Goal: Answer question/provide support

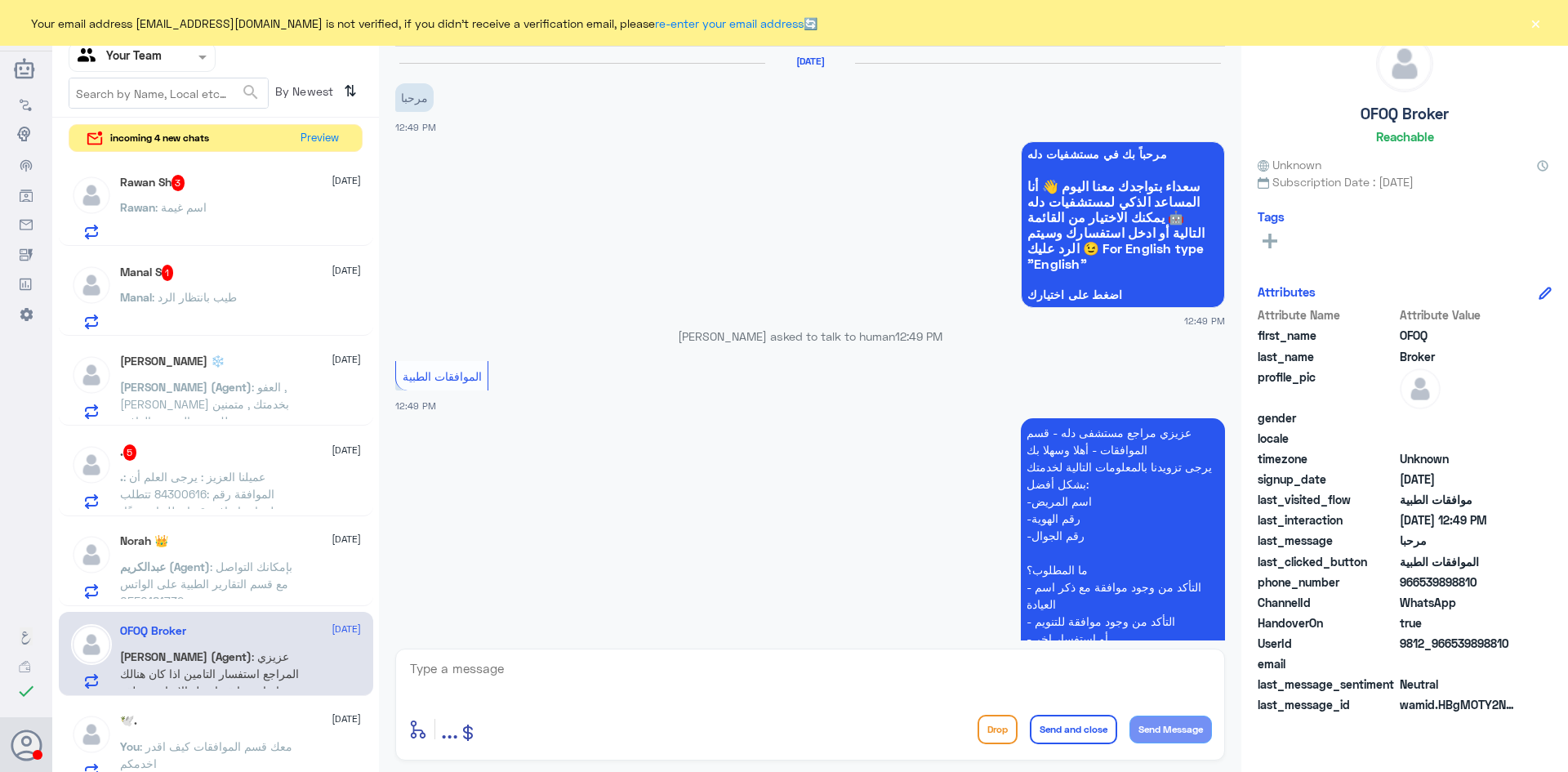
scroll to position [533, 0]
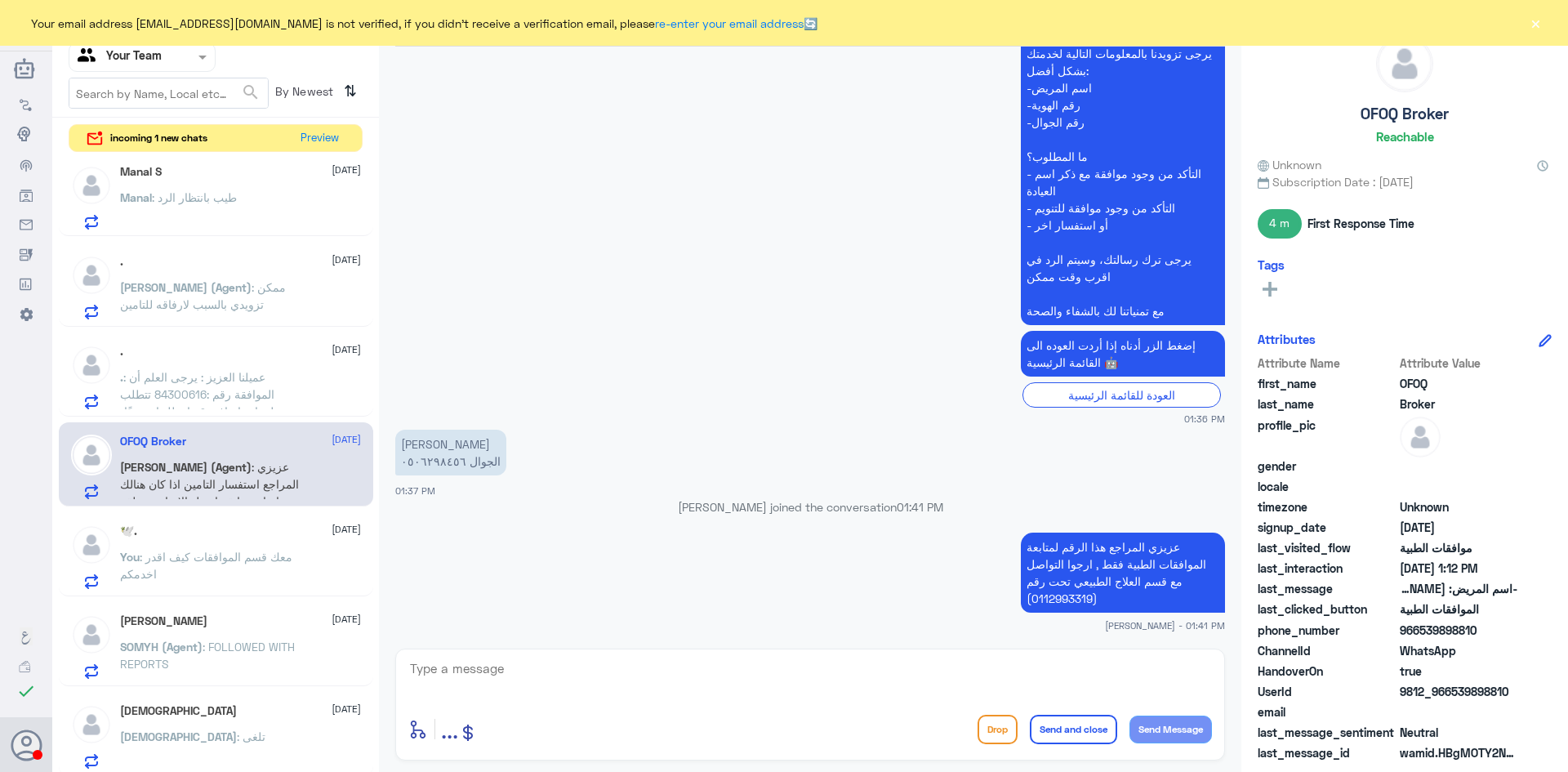
scroll to position [194, 0]
click at [254, 382] on p ". : عميلنا العزيز : يرجى العلم أن الموافقة رقم :84300616 تتطلب معلومات إضافية ق…" at bounding box center [212, 383] width 184 height 41
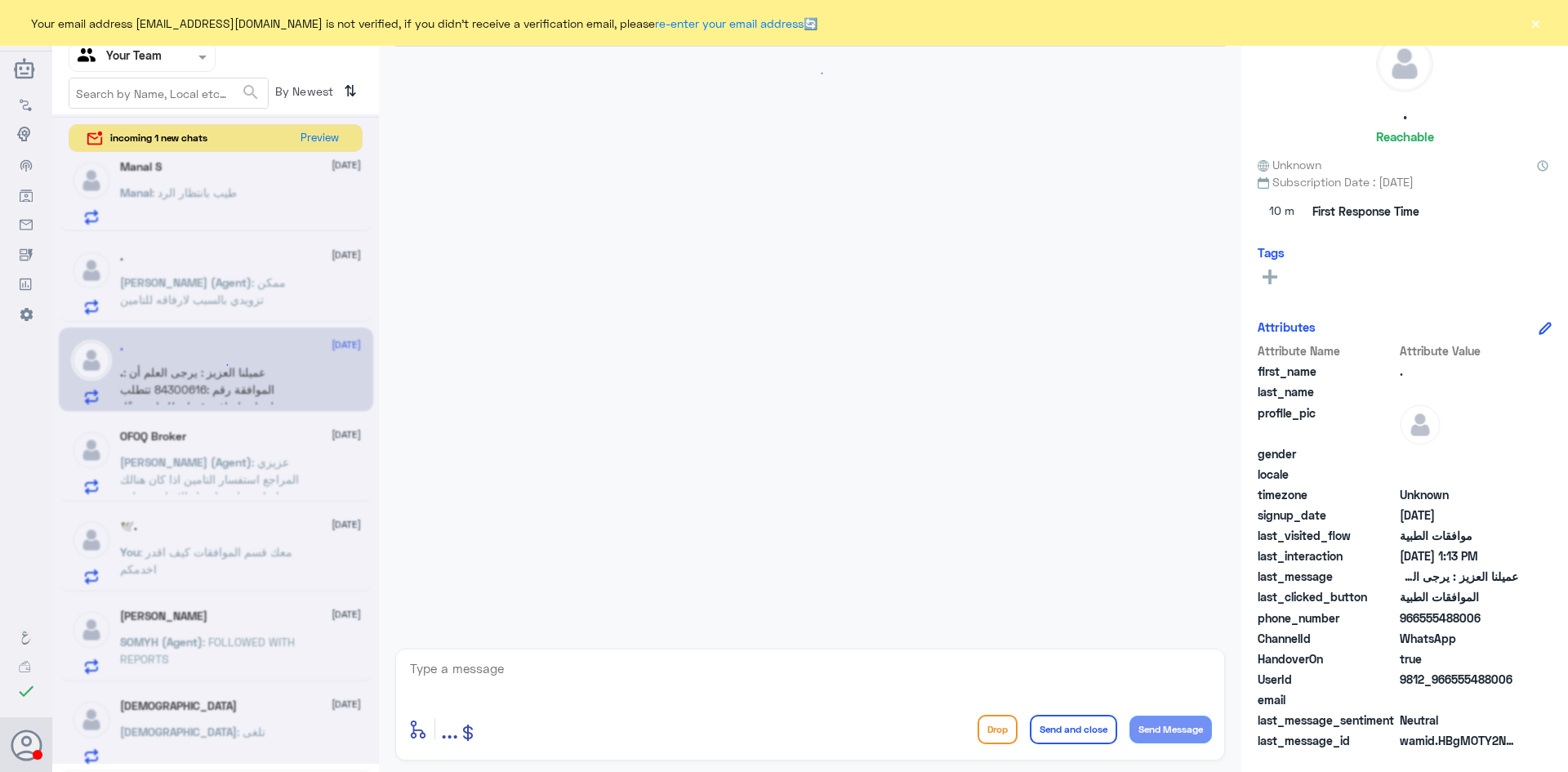
scroll to position [1578, 0]
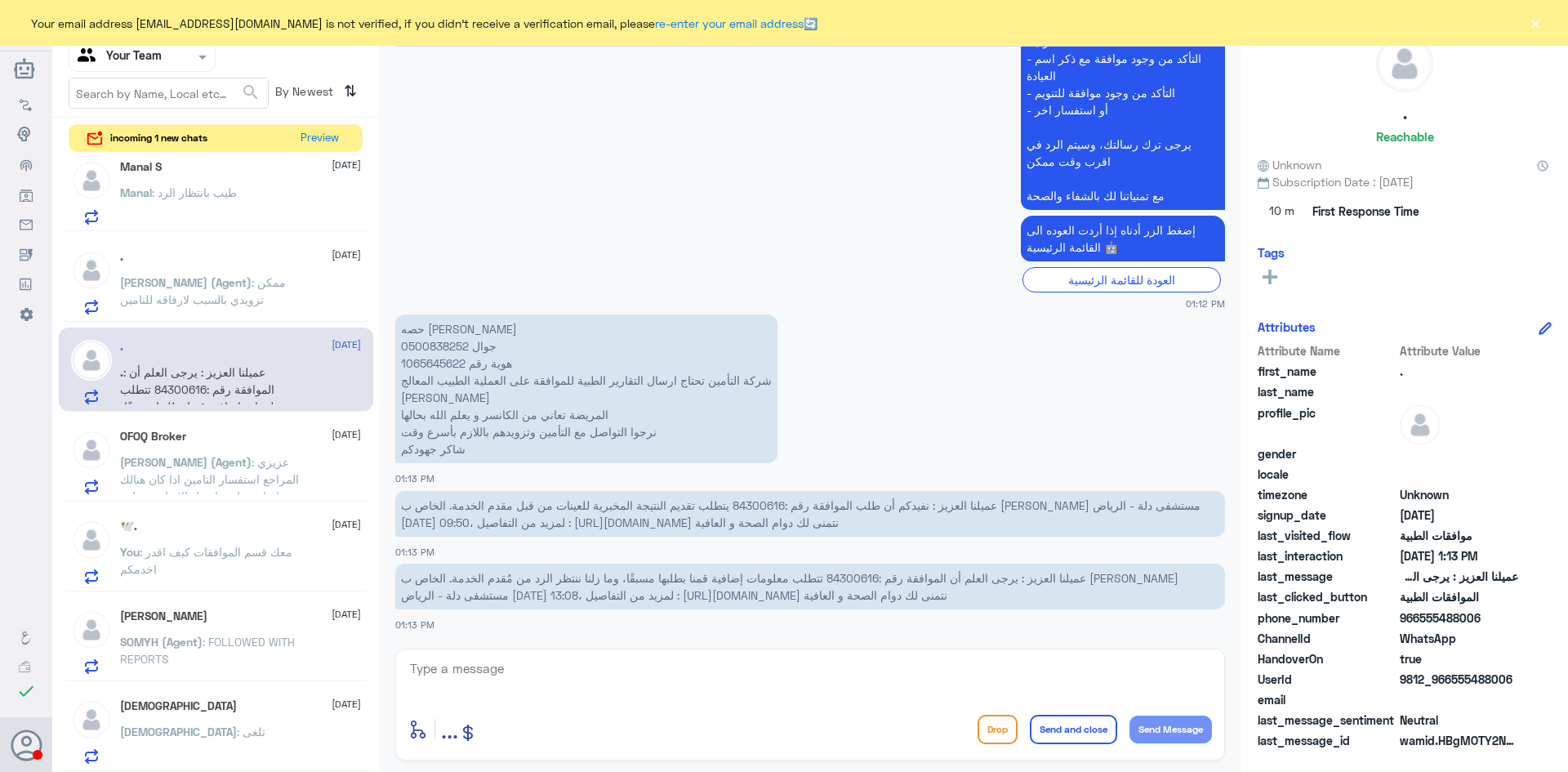
click at [746, 505] on span "عميلنا العزيز : نفيدكم أن طلب الموافقة رقم :84300616 يتطلب تقديم النتيجة المخبر…" at bounding box center [801, 513] width 800 height 31
copy span "84300616"
click at [624, 674] on textarea at bounding box center [810, 677] width 803 height 40
type textarea "h"
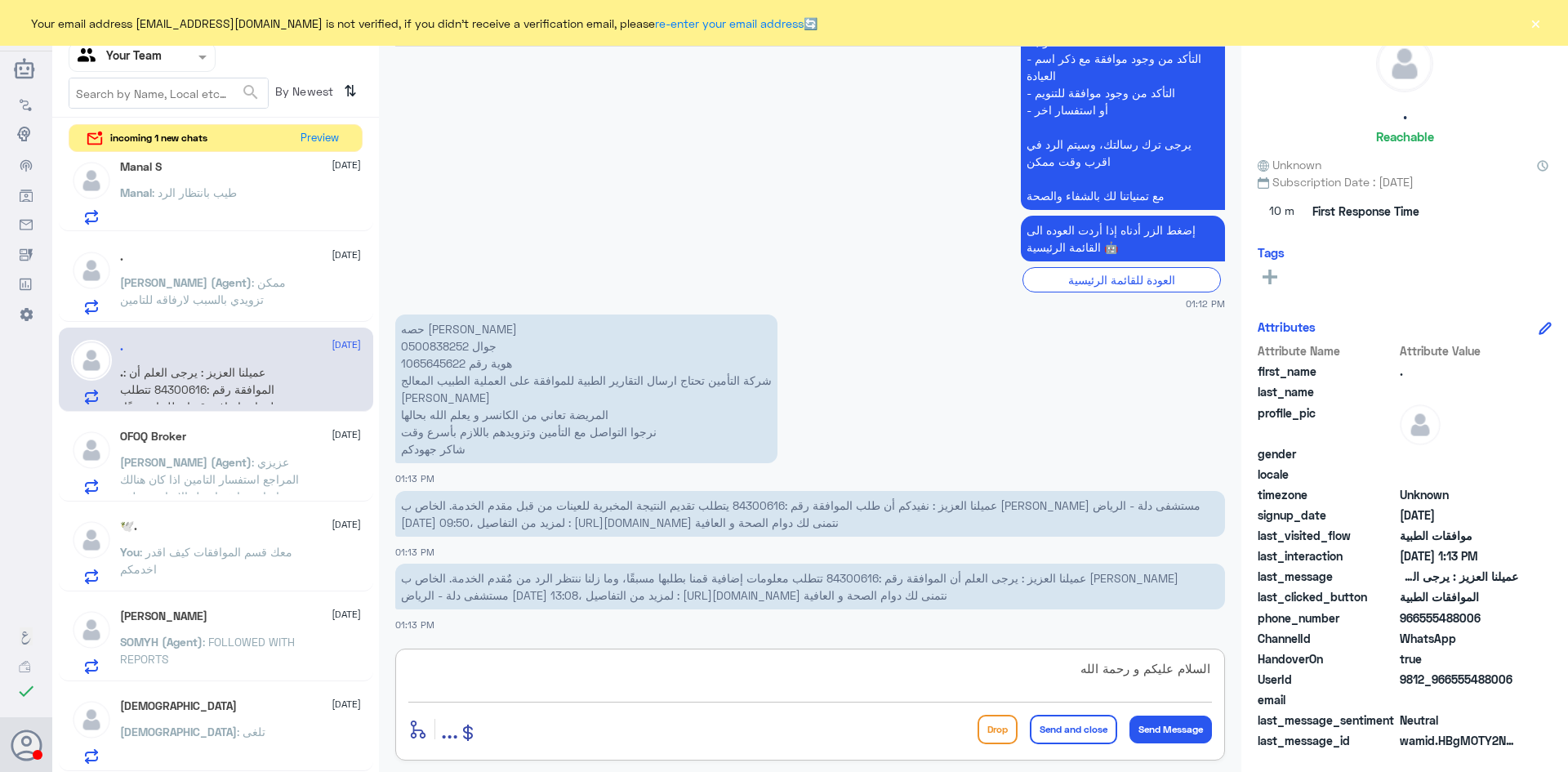
type textarea "السلام عليكم و رحمة الله"
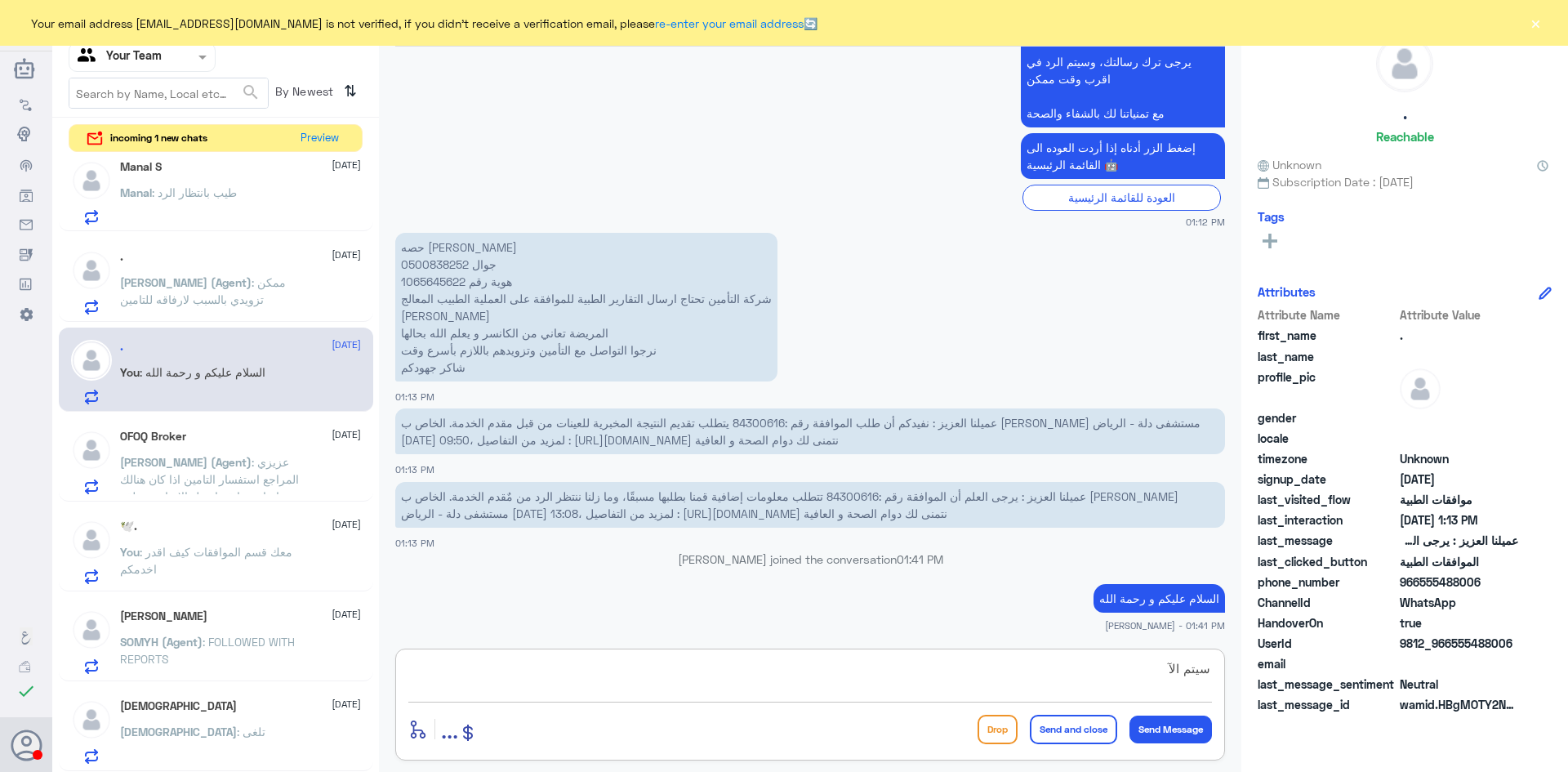
scroll to position [1626, 0]
type textarea "سيتم الآن ارسال الطلب الخاص بكم اللا قسم التنويم لمتبعة الطلب"
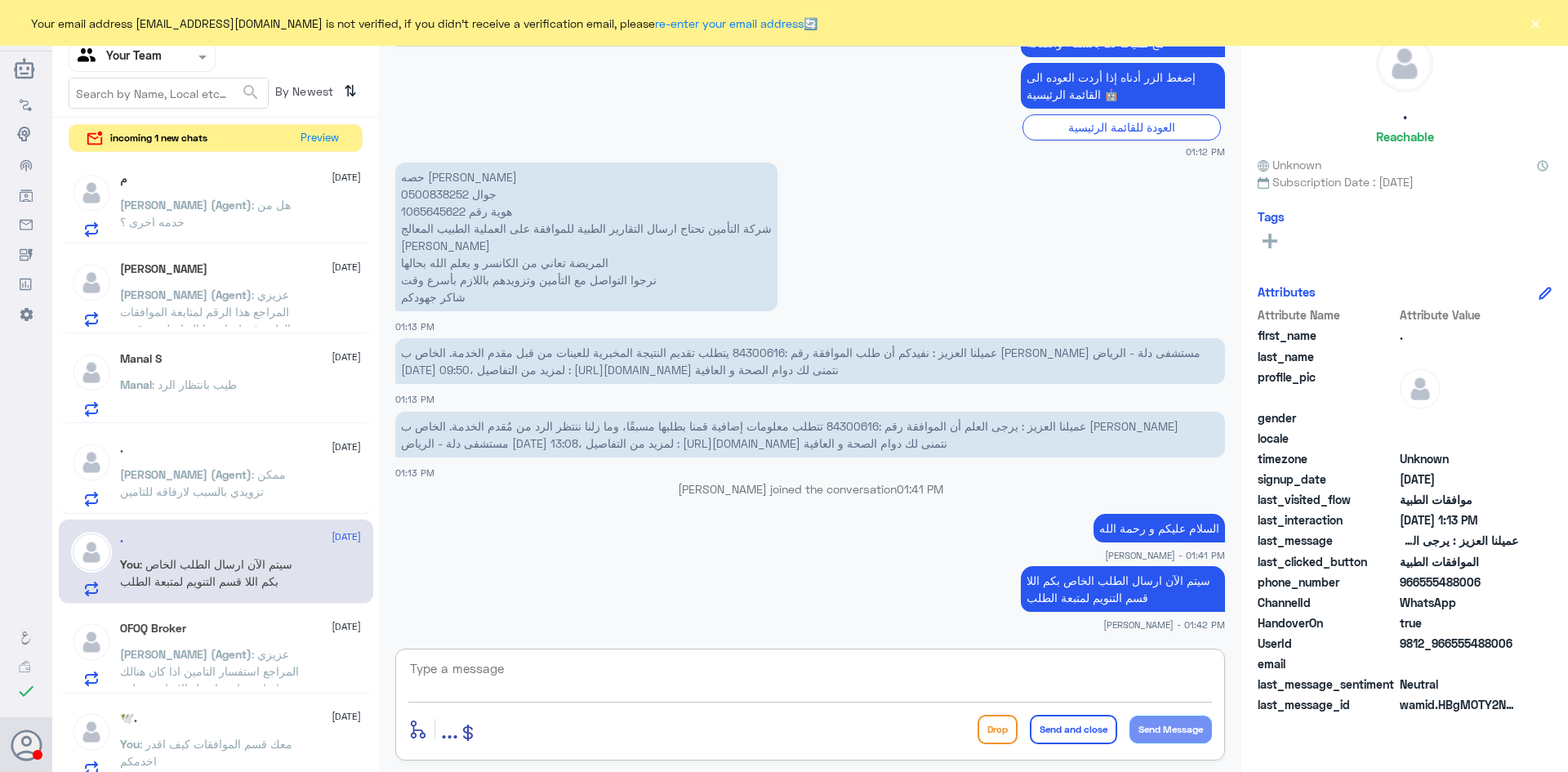
scroll to position [0, 0]
click at [219, 387] on span ": طيب بانتظار الرد" at bounding box center [194, 387] width 85 height 14
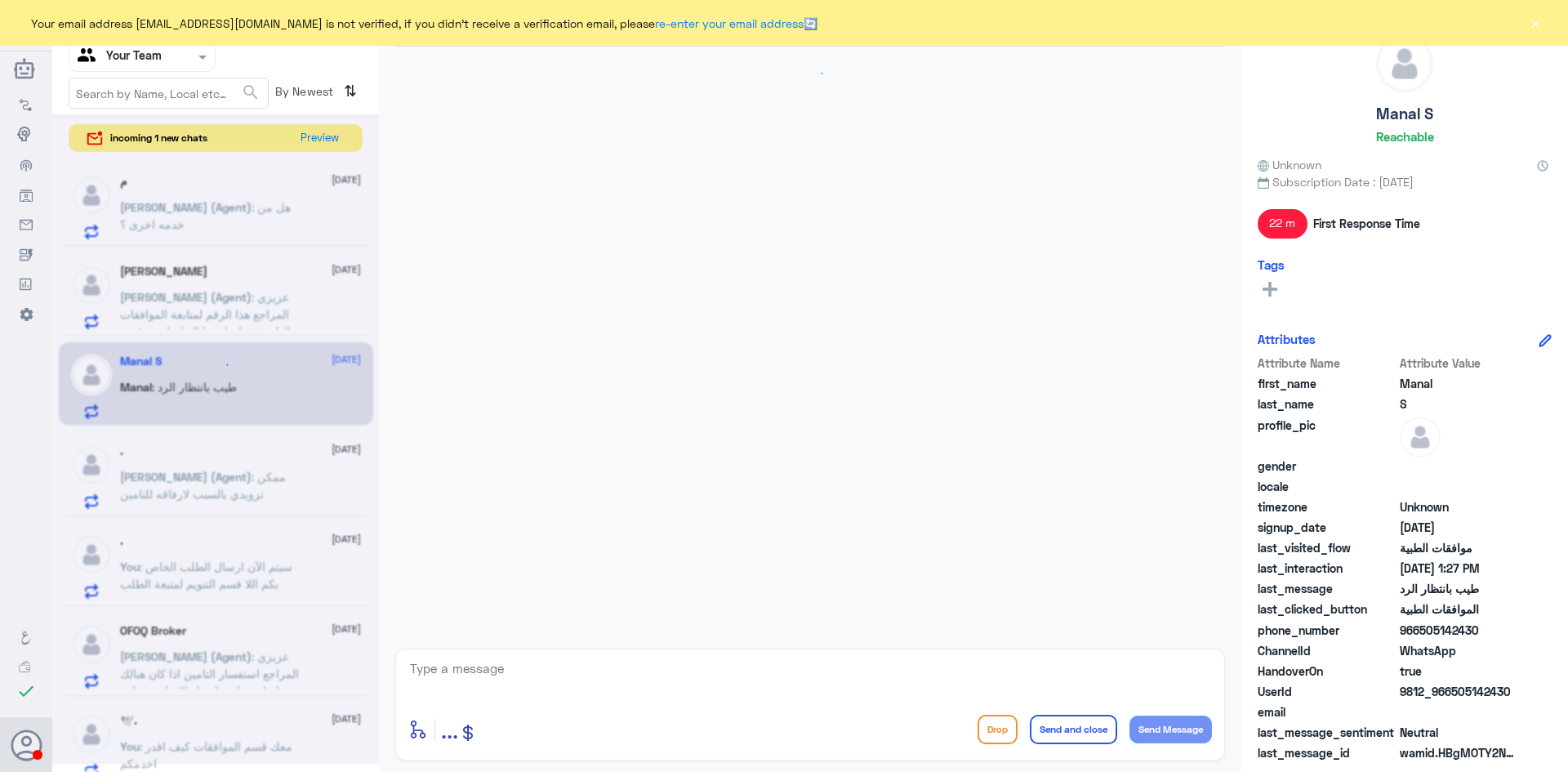
scroll to position [1064, 0]
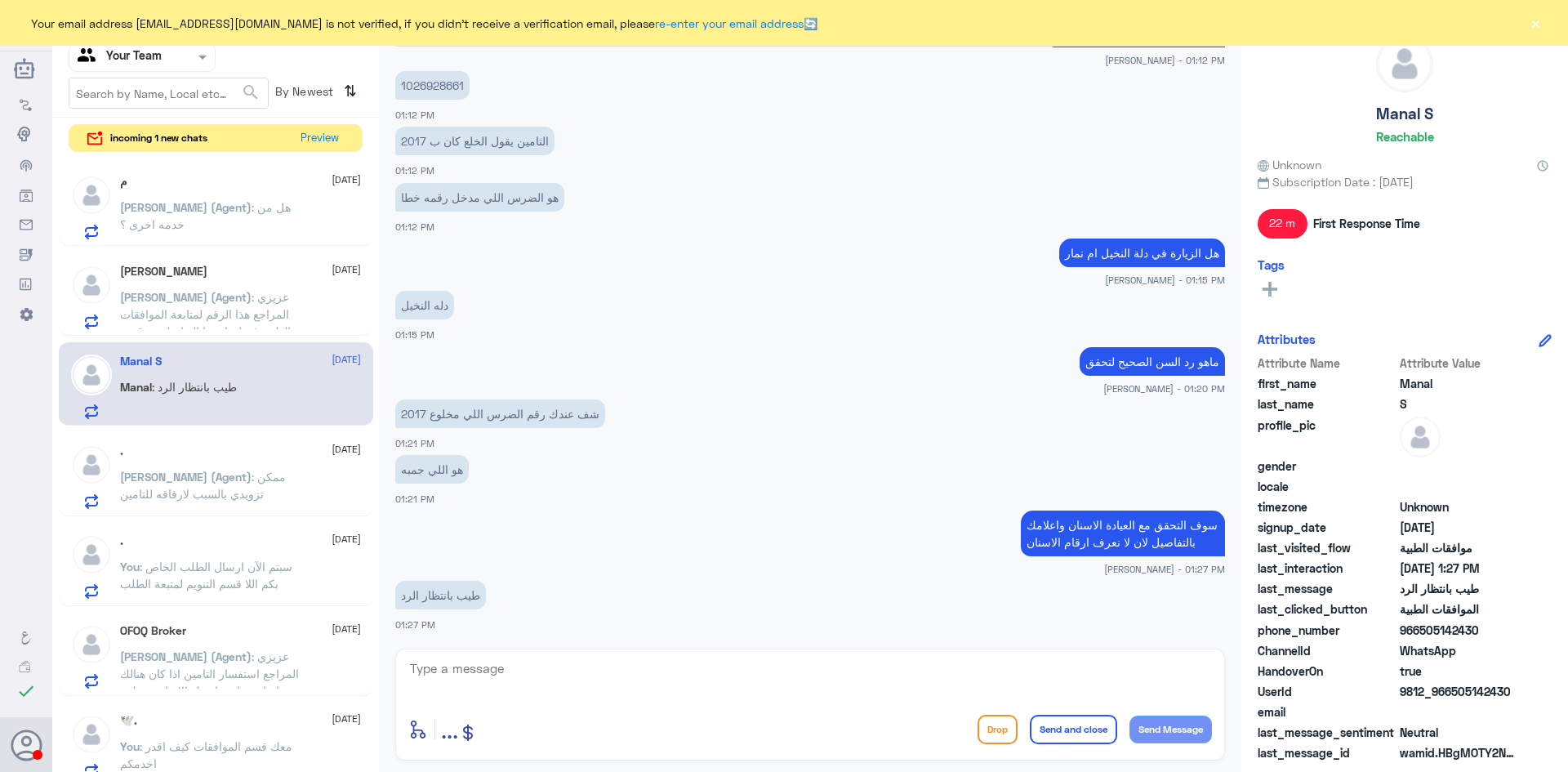
click at [180, 305] on p "[PERSON_NAME] (Agent) : [PERSON_NAME] المراجع هذا الرقم لمتابعة الموافقات الطبي…" at bounding box center [212, 308] width 184 height 41
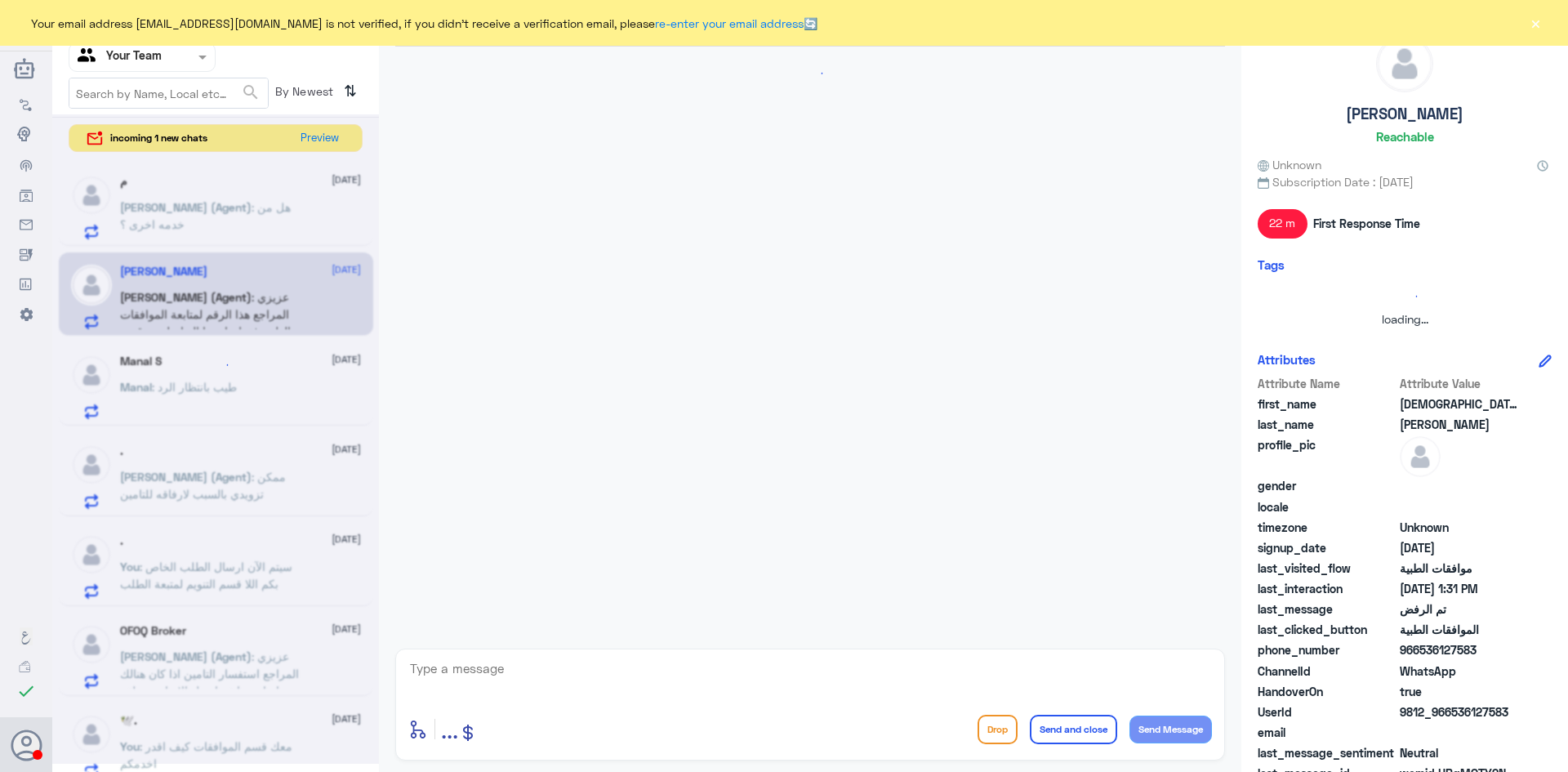
scroll to position [1169, 0]
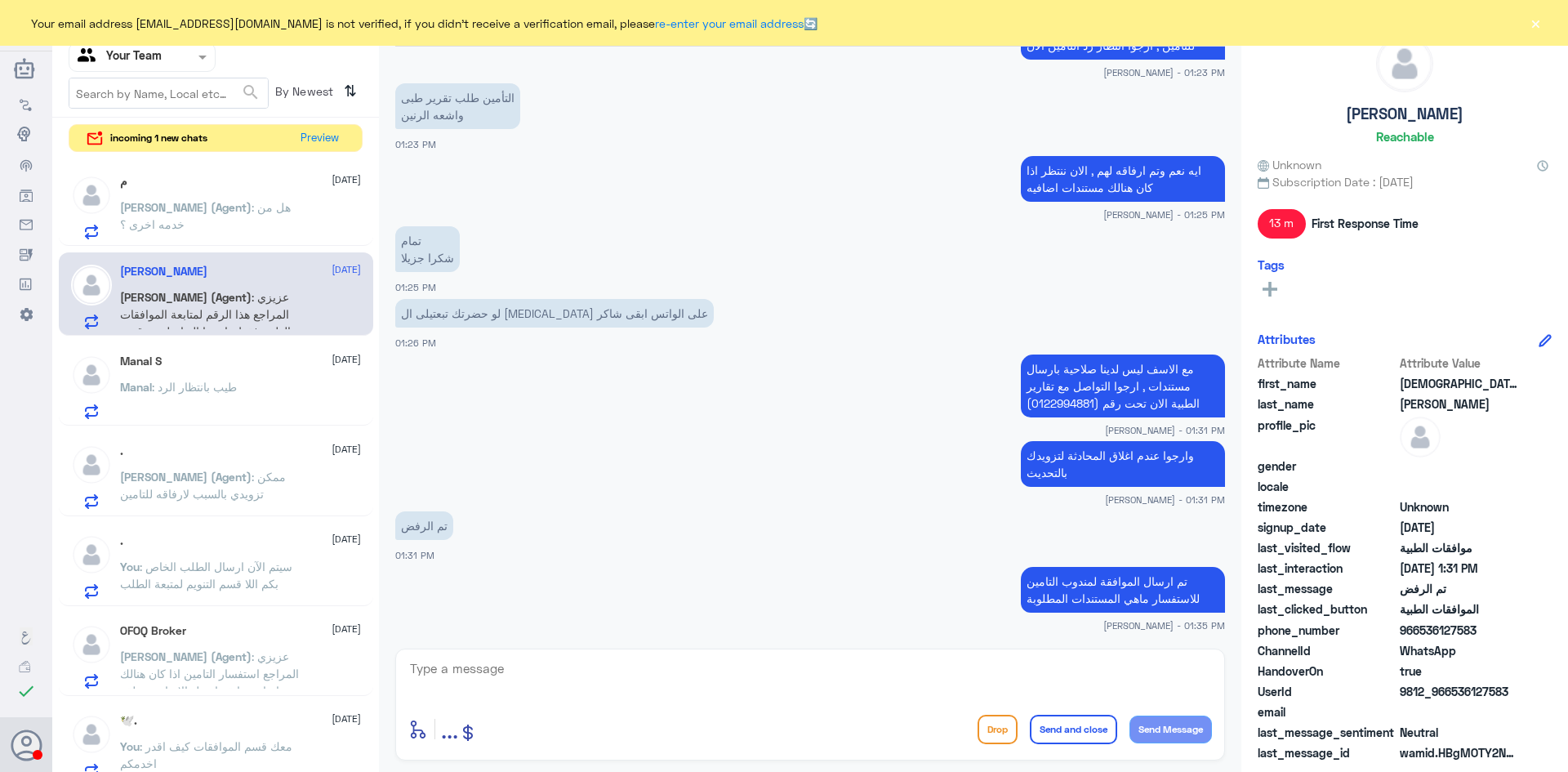
click at [1537, 25] on button "×" at bounding box center [1535, 23] width 17 height 17
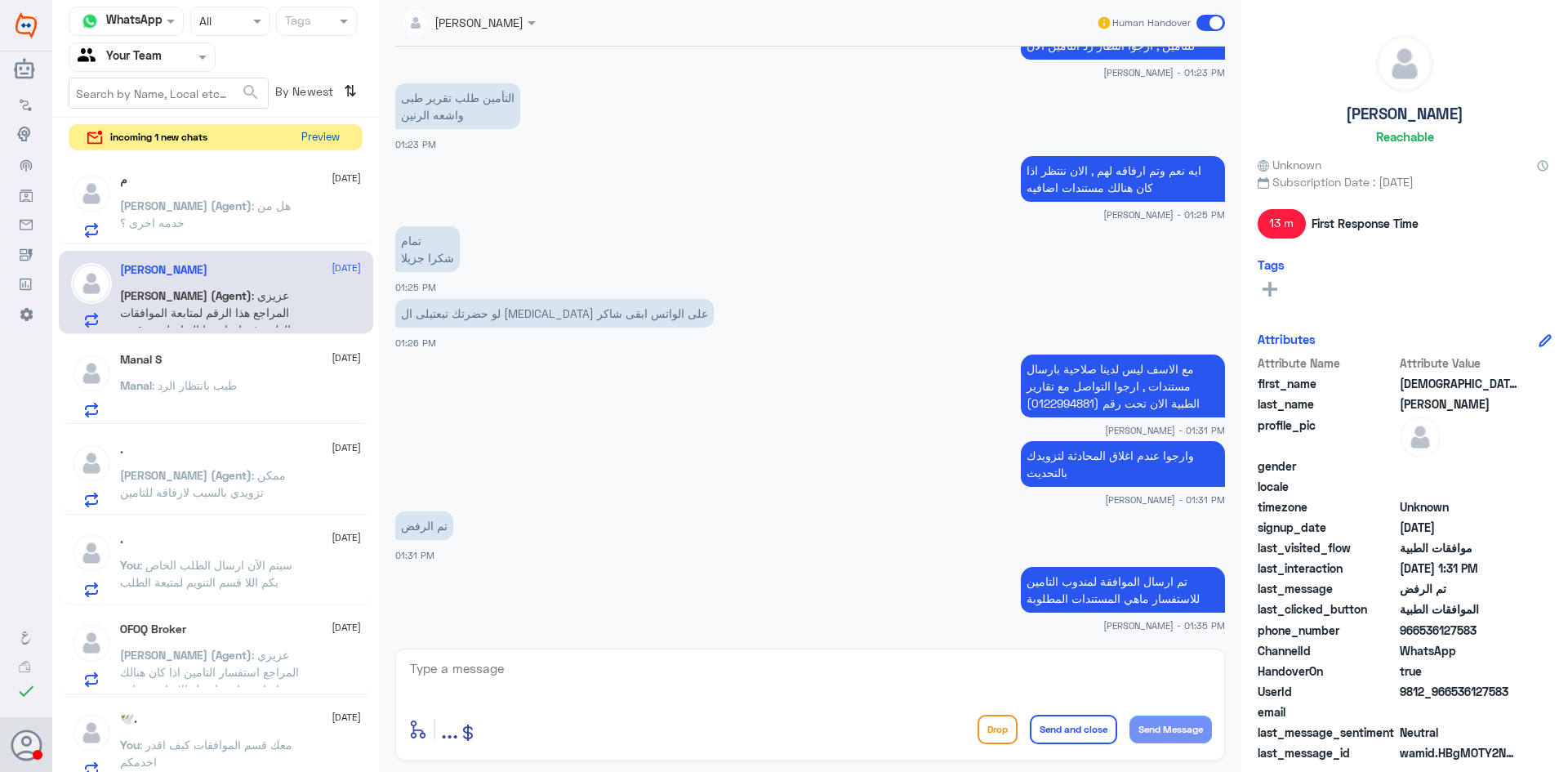
click at [318, 133] on button "Preview" at bounding box center [320, 137] width 51 height 25
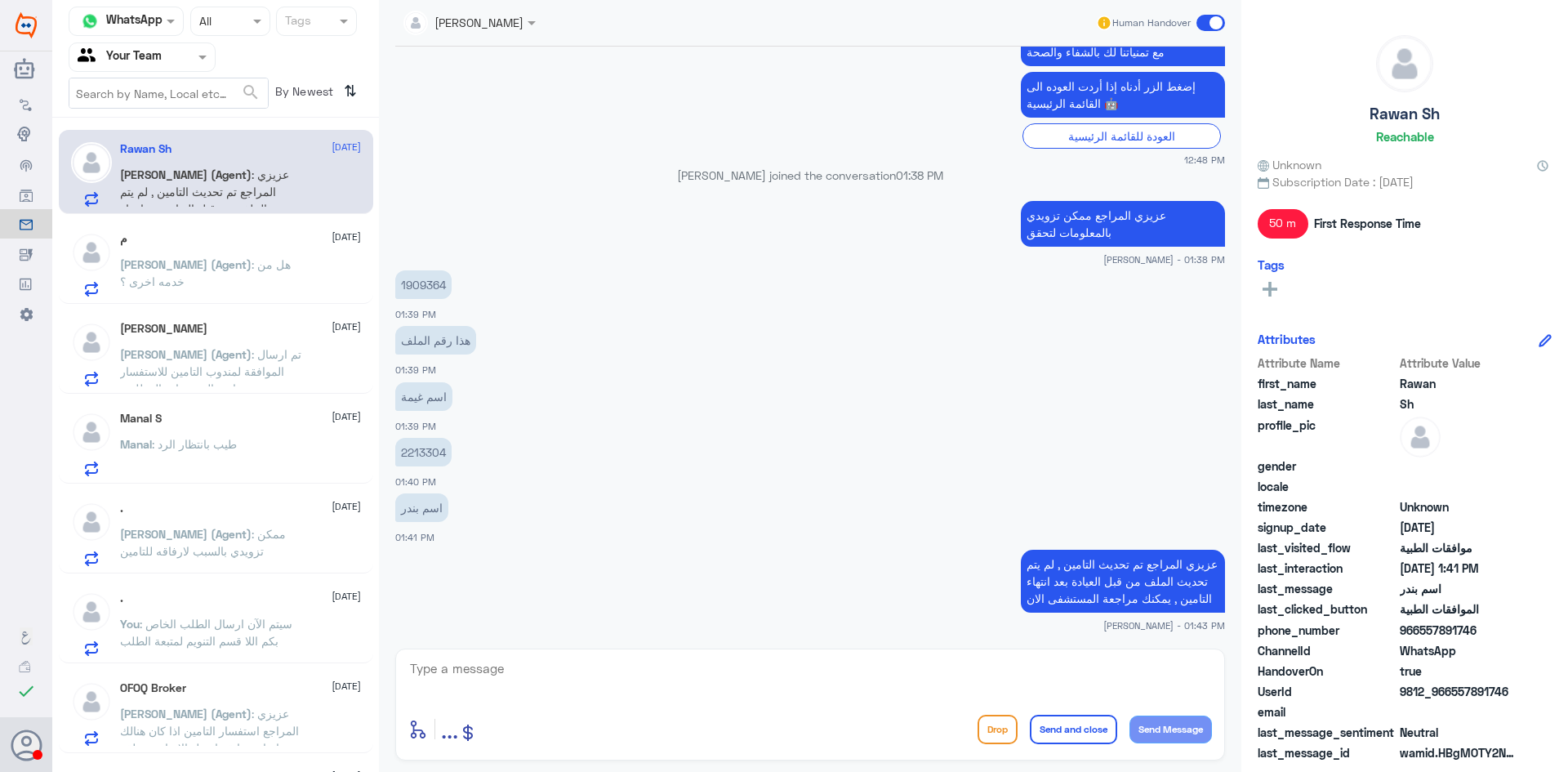
scroll to position [1434, 0]
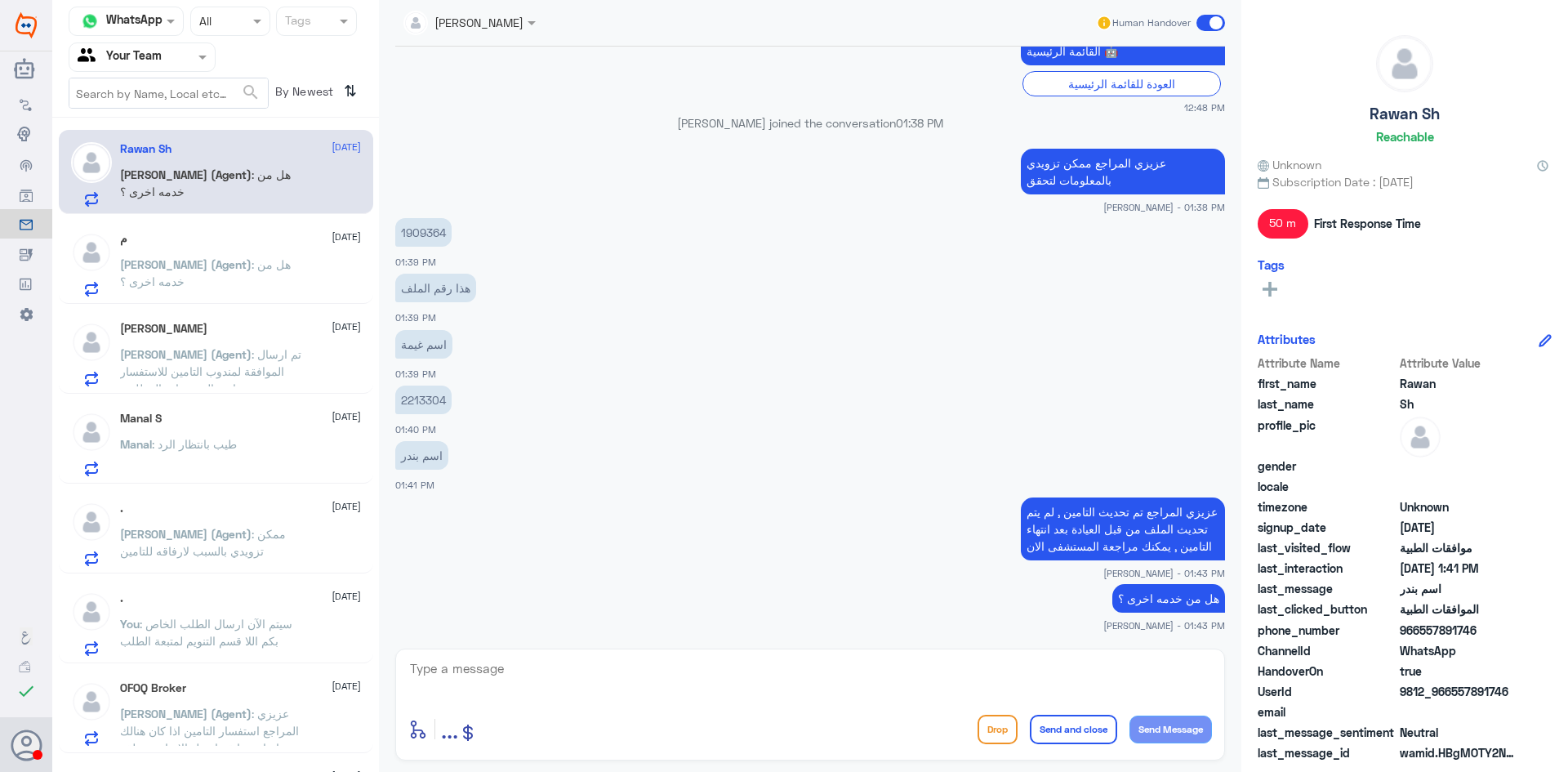
click at [232, 277] on p "[PERSON_NAME] (Agent) : هل من خدمه اخرى ؟" at bounding box center [212, 276] width 184 height 41
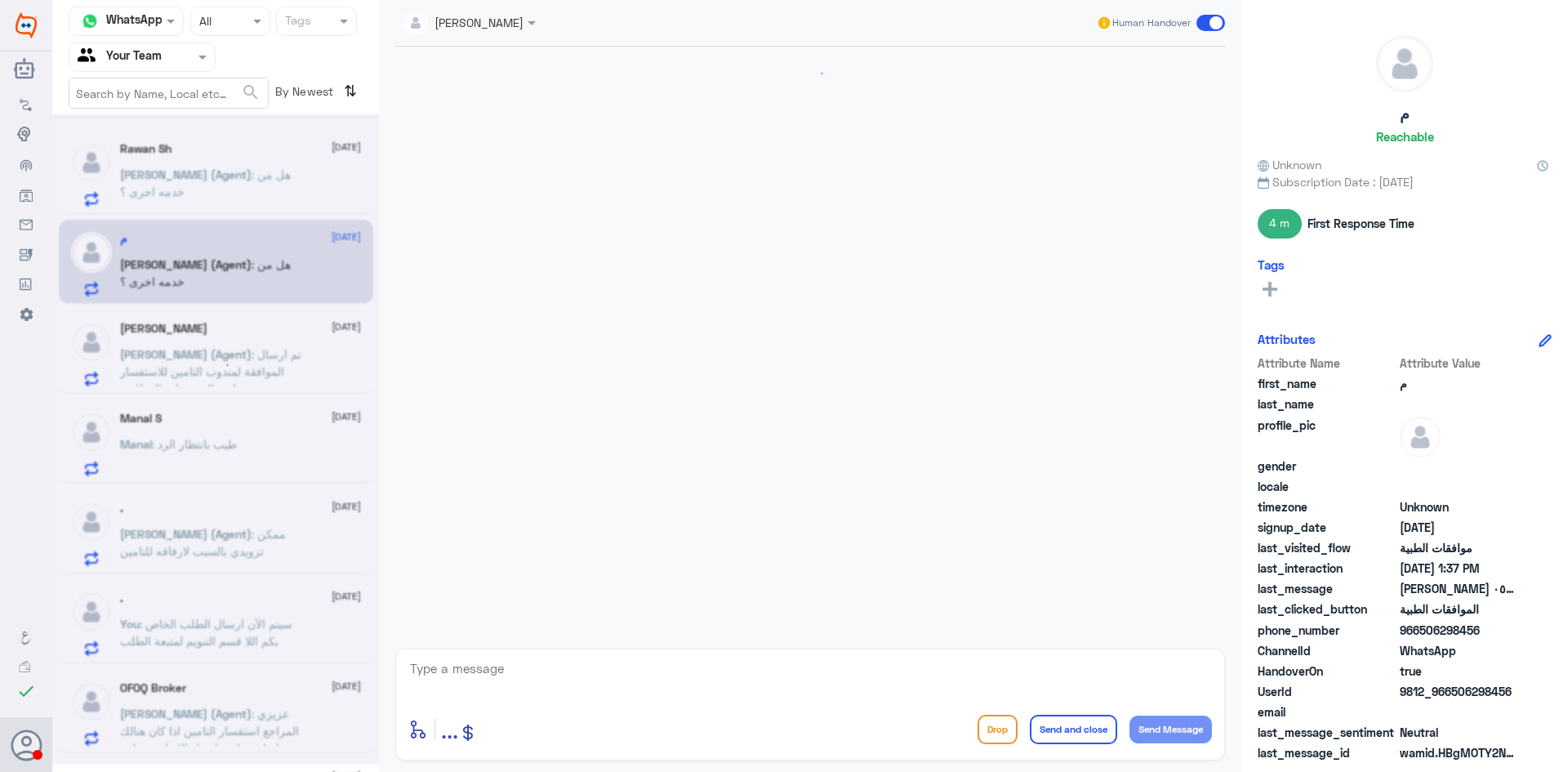
scroll to position [466, 0]
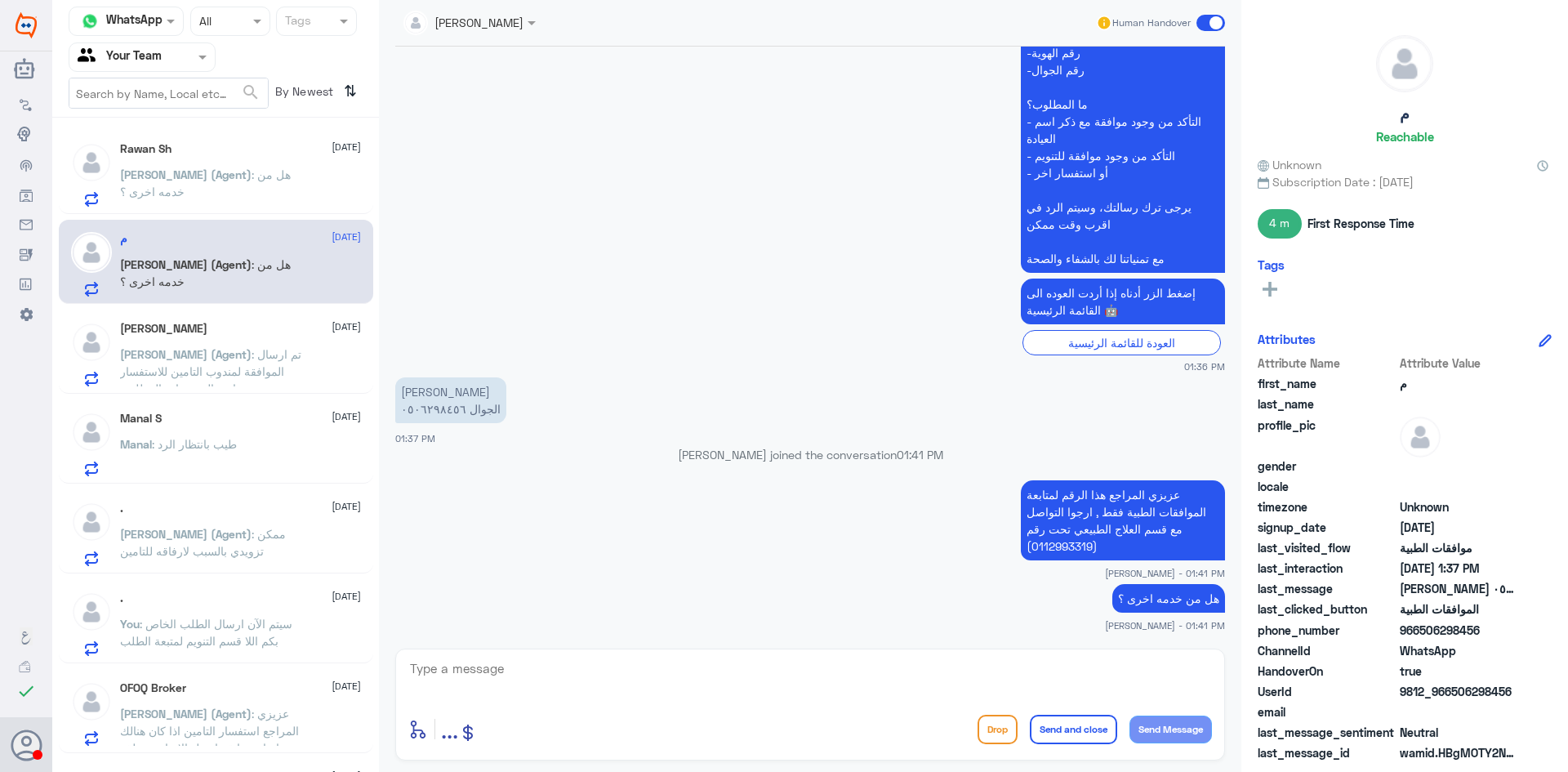
click at [228, 374] on span ": تم ارسال الموافقة لمندوب التامين للاستفسار ماهي المستندات المطلوبة" at bounding box center [210, 371] width 181 height 48
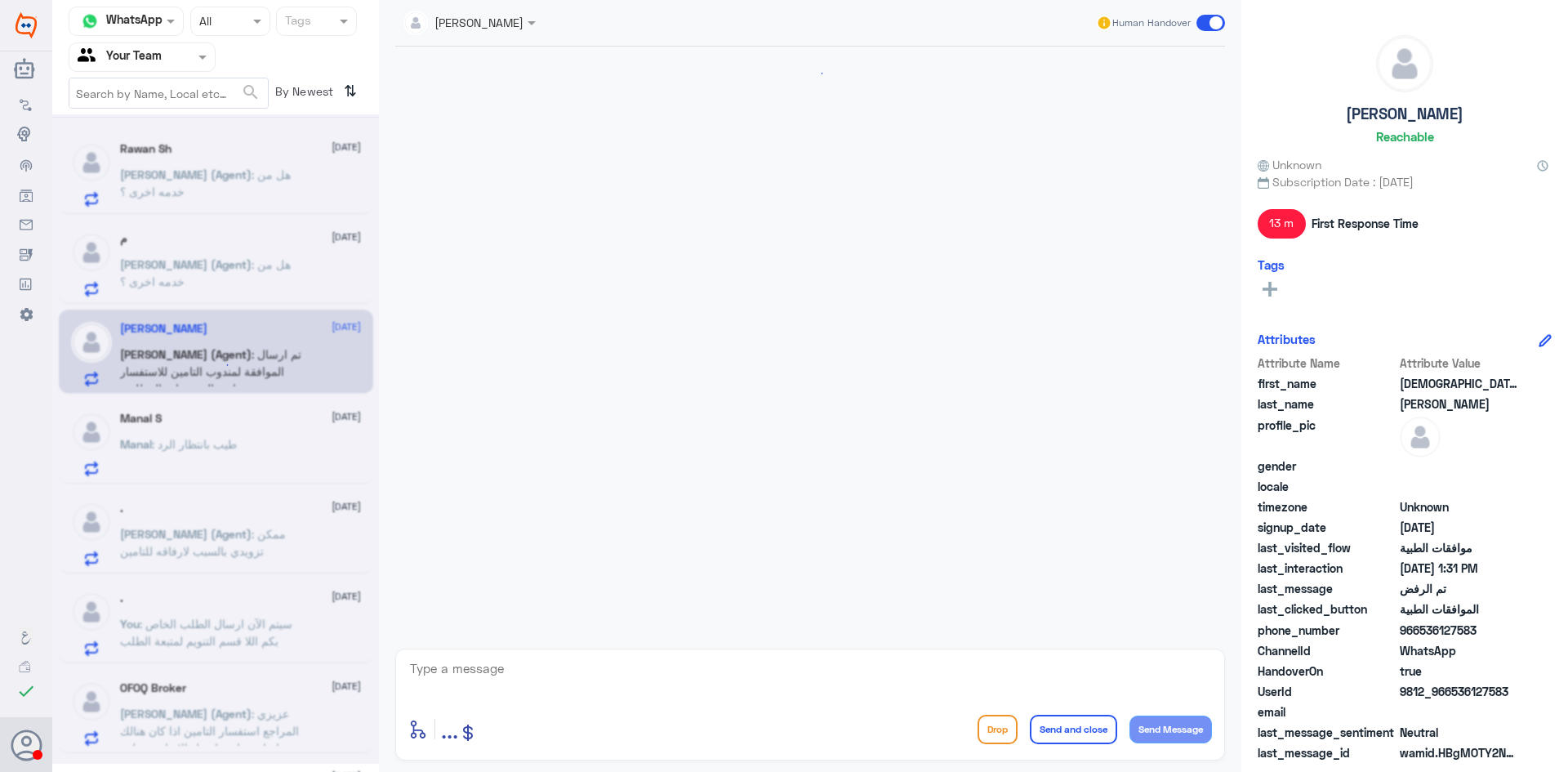
scroll to position [1169, 0]
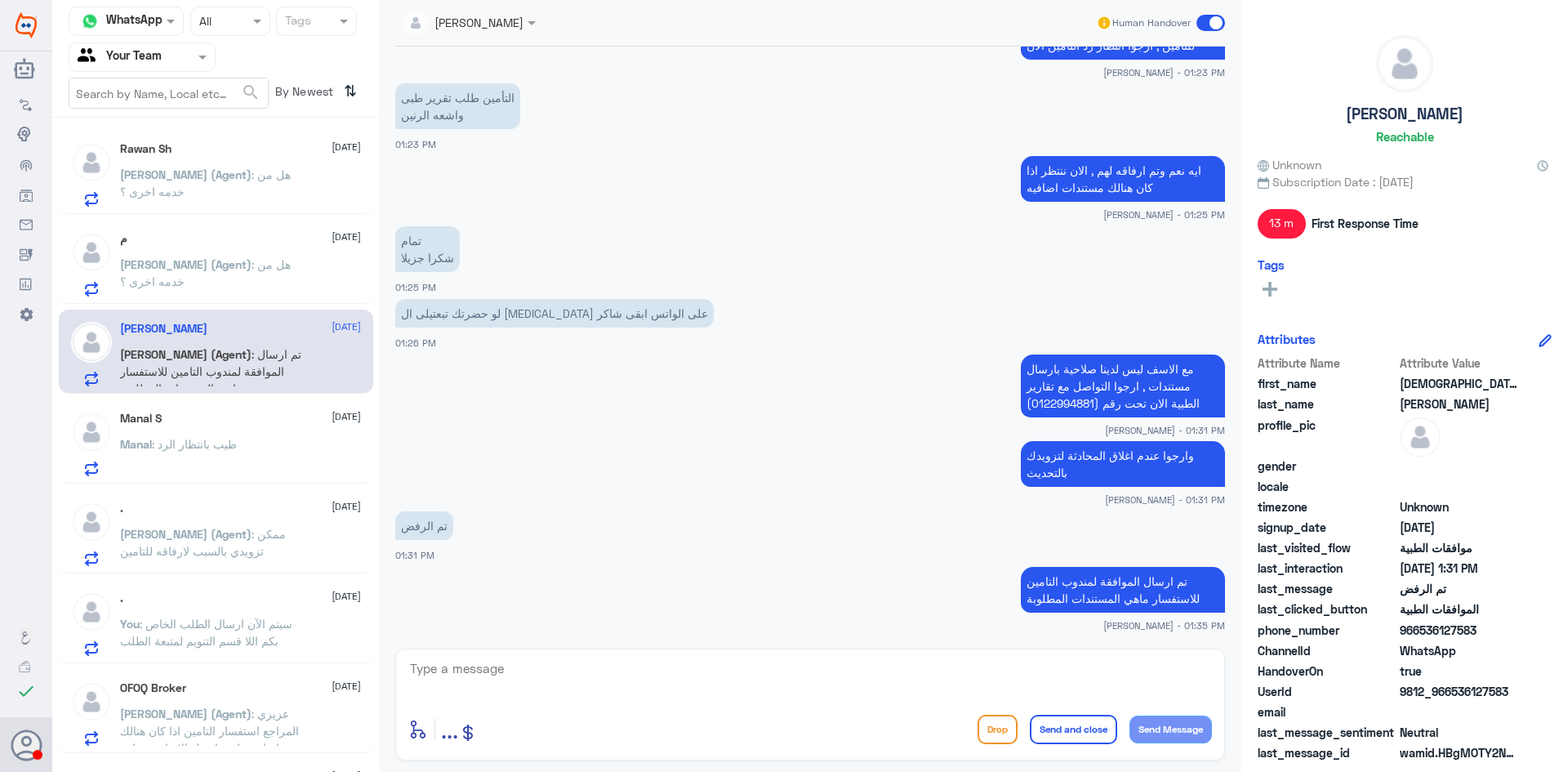
click at [236, 439] on div "Manal S [DATE] Manal : طيب بانتظار الرد" at bounding box center [240, 444] width 241 height 65
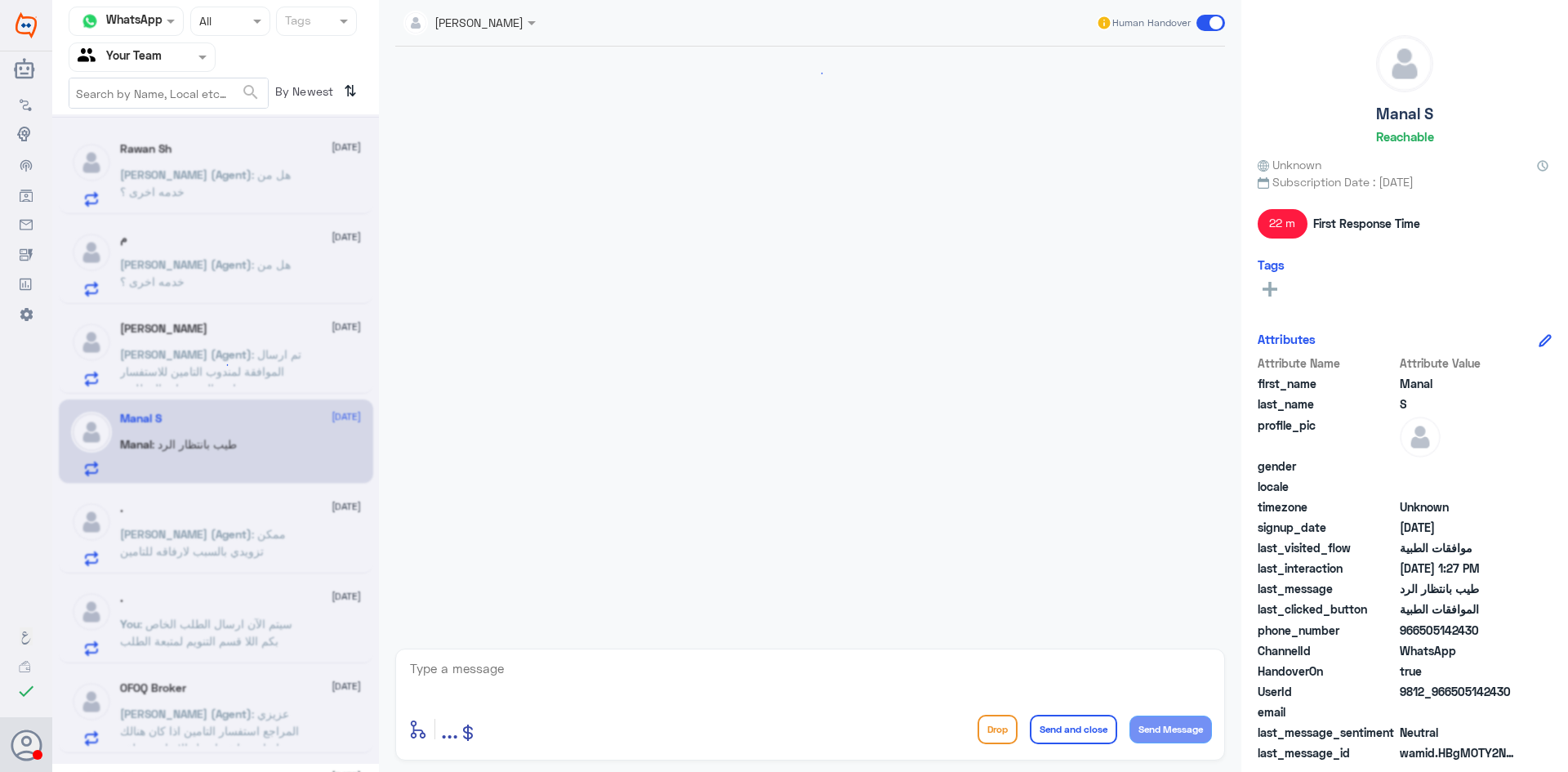
scroll to position [1064, 0]
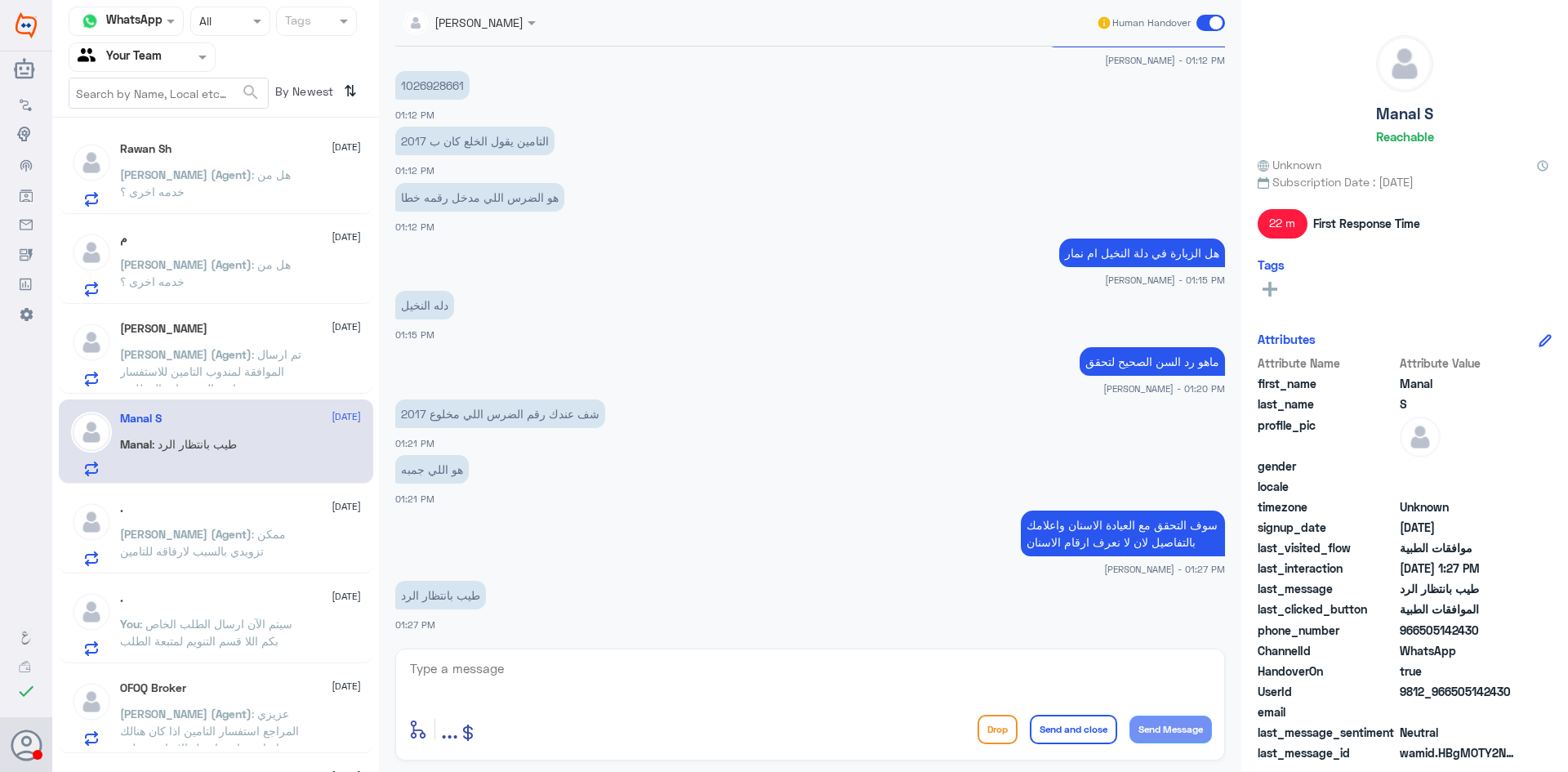
click at [219, 536] on span ": ممكن تزويدي بالسبب لارفاقه للتامين" at bounding box center [202, 542] width 165 height 31
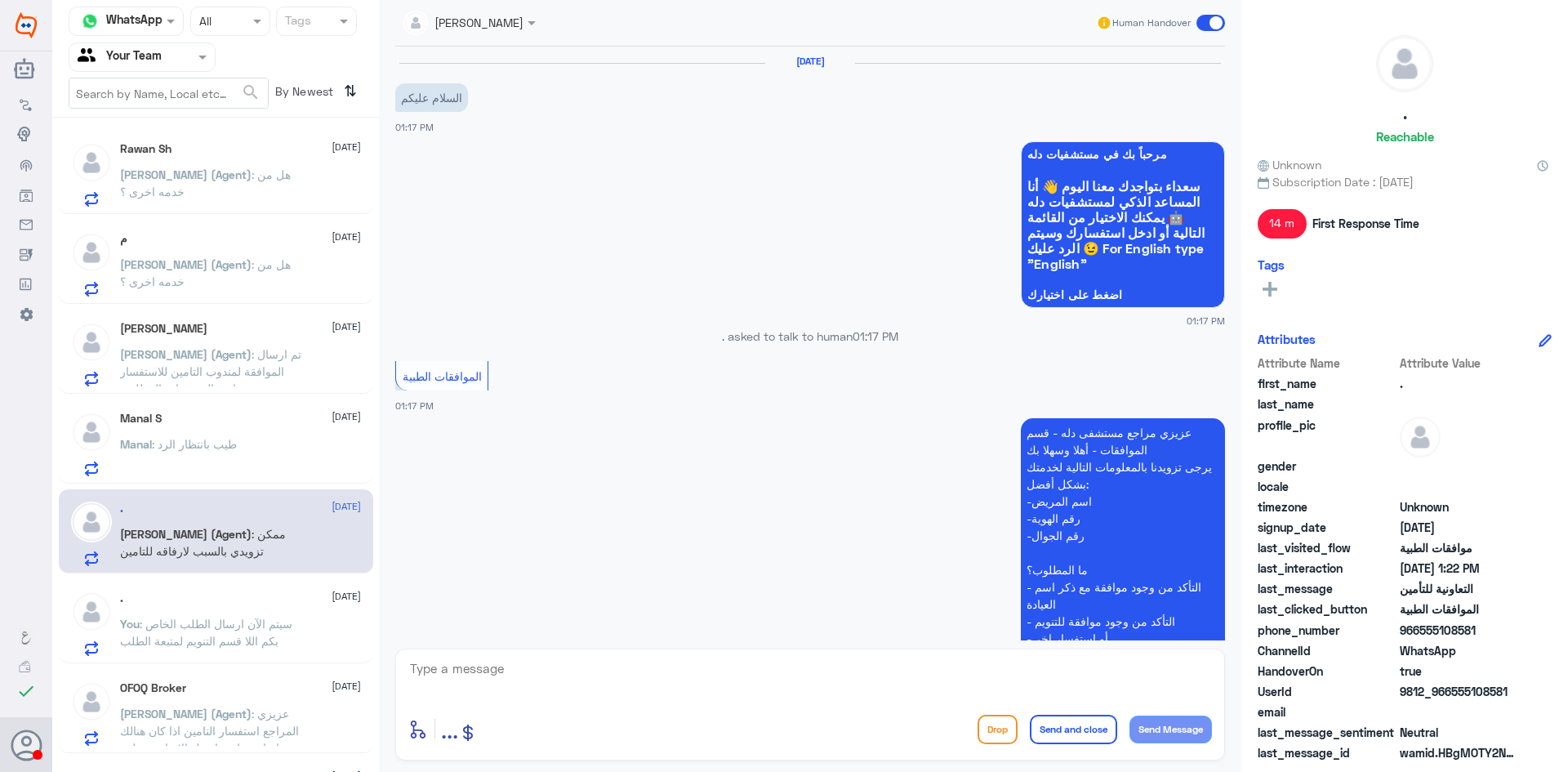
scroll to position [581, 0]
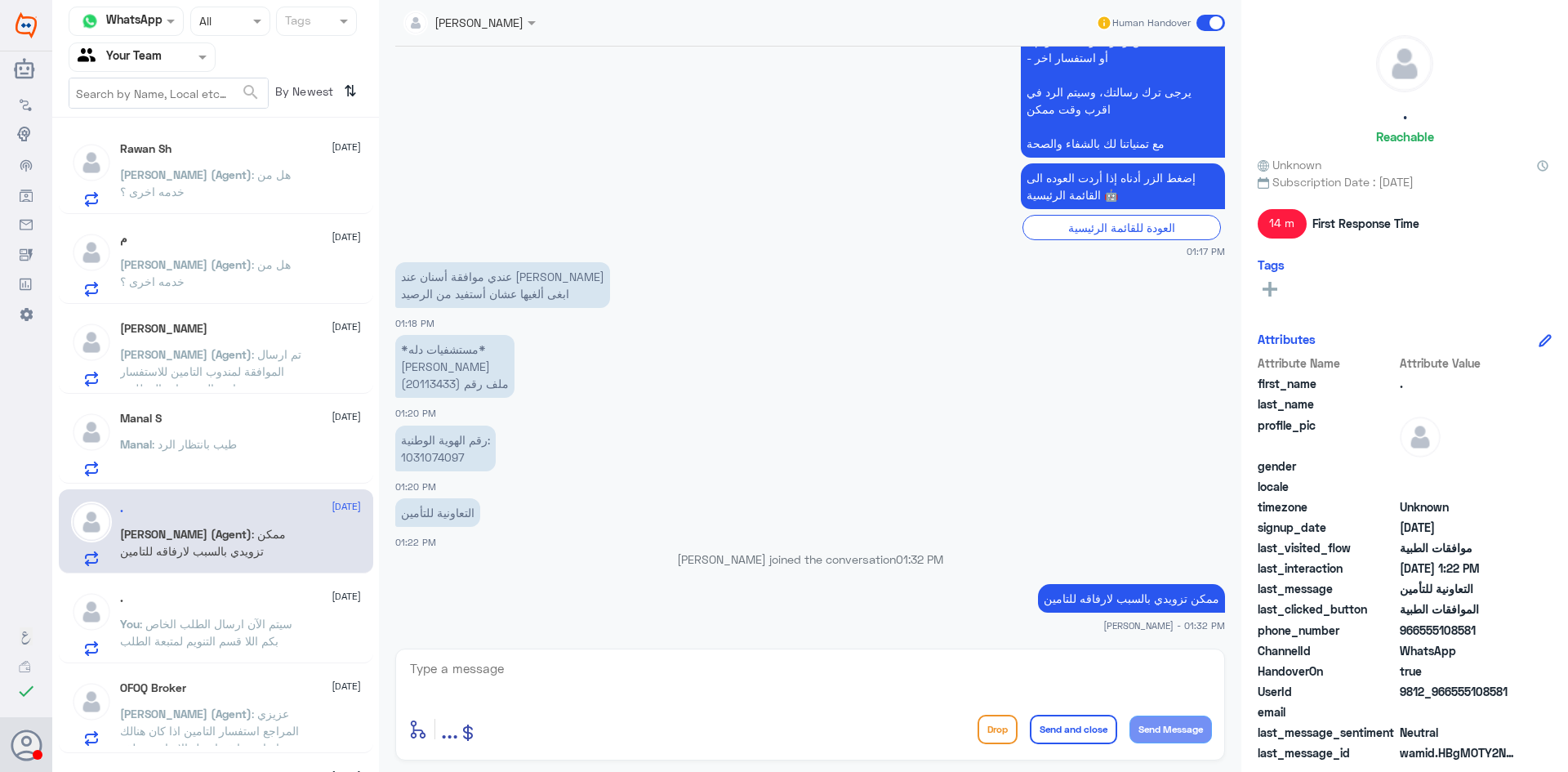
click at [234, 623] on span ": سيتم الآن ارسال الطلب الخاص بكم اللا قسم التنويم لمتبعة الطلب" at bounding box center [206, 632] width 172 height 31
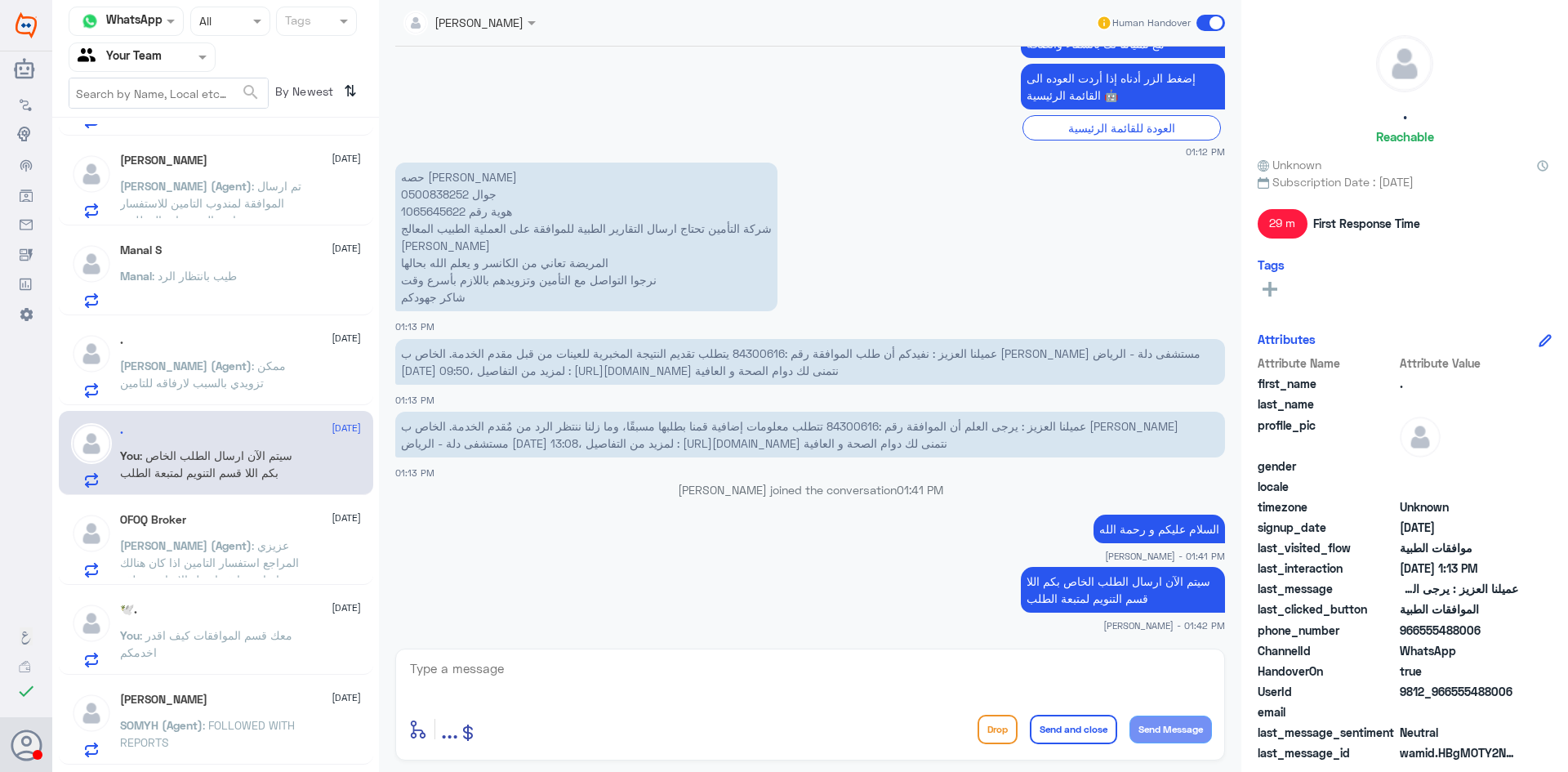
scroll to position [251, 0]
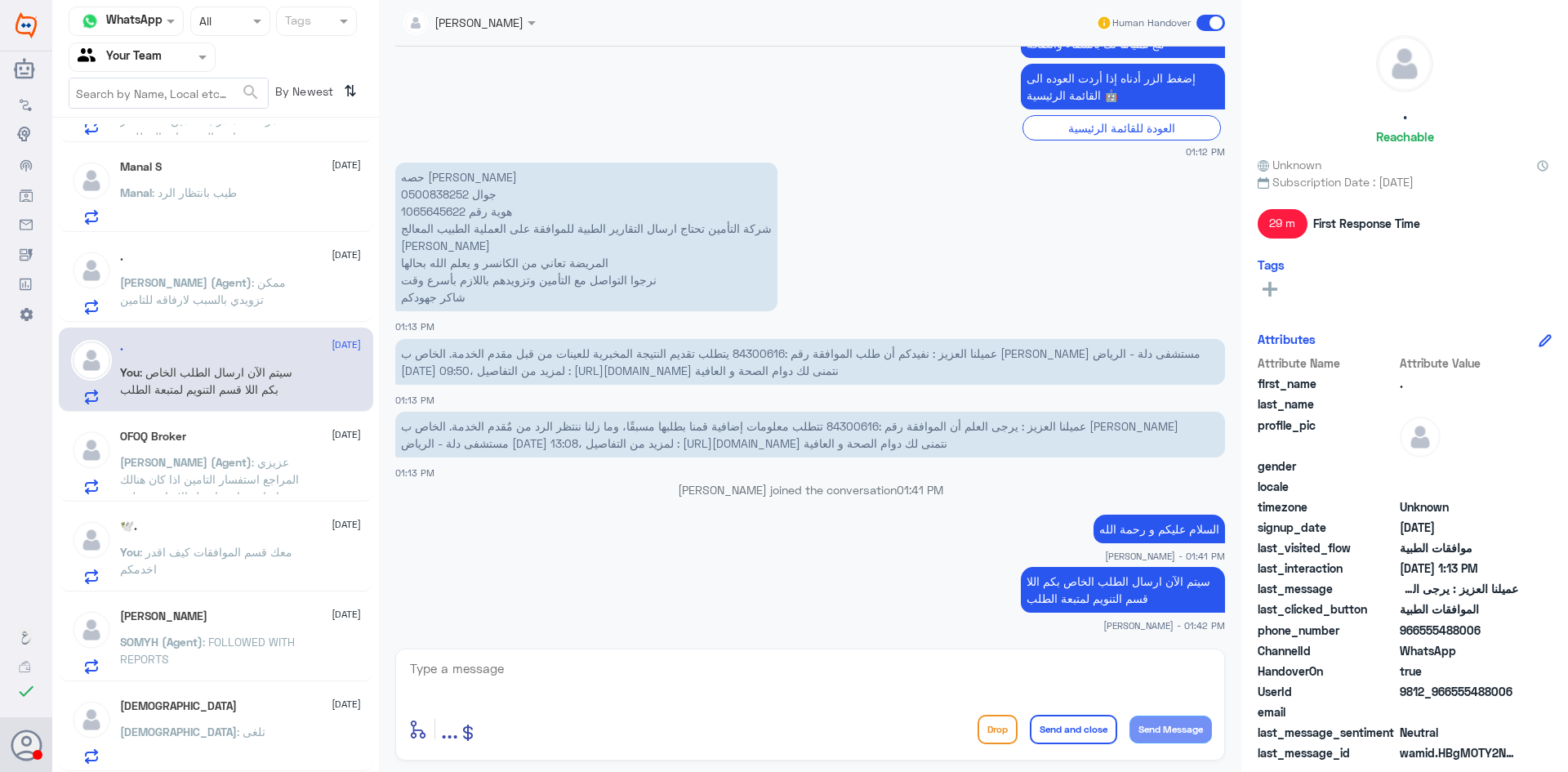
click at [239, 560] on p "You : معك قسم الموافقات كيف اقدر اخدمكم" at bounding box center [212, 564] width 184 height 41
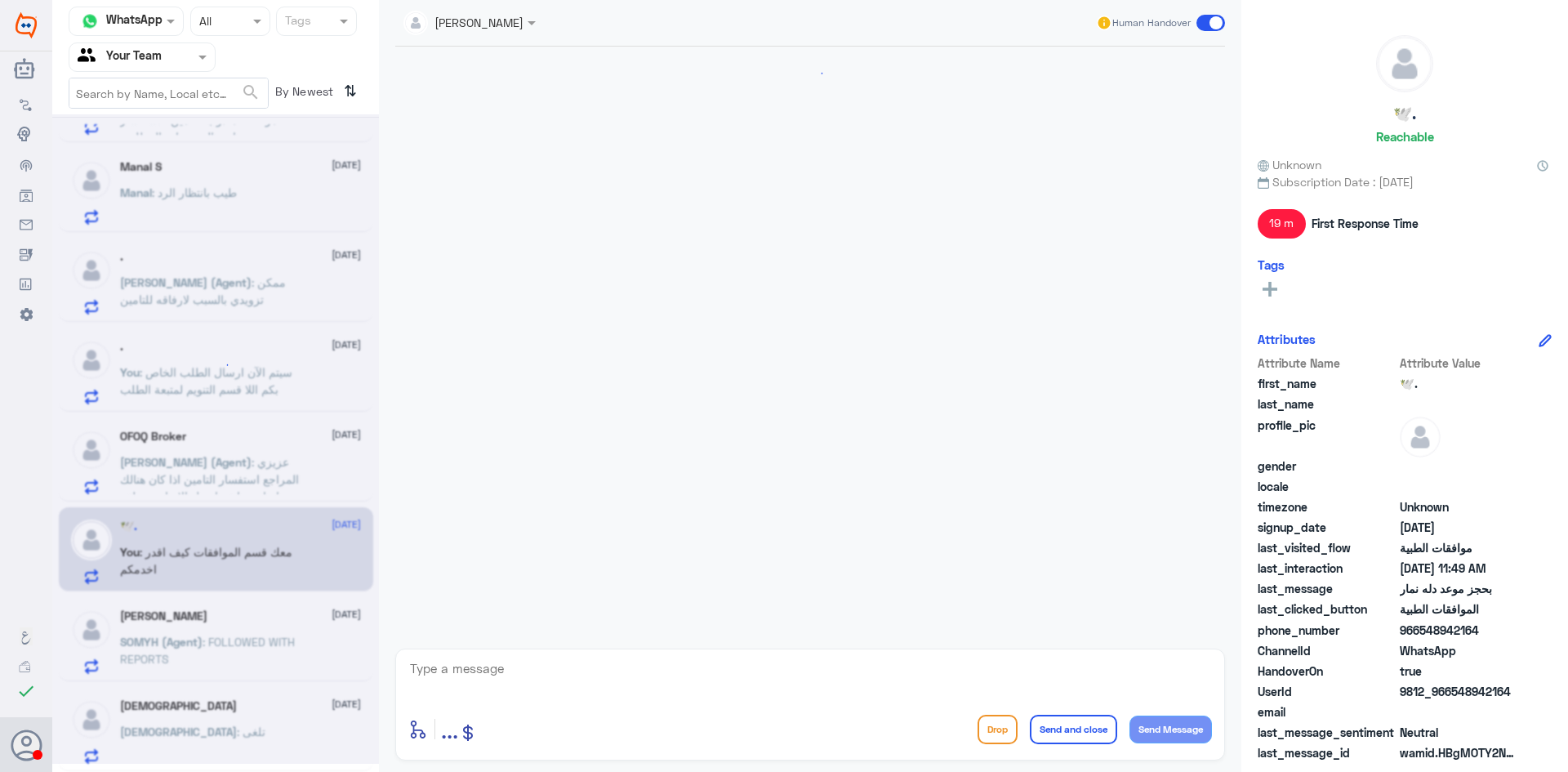
scroll to position [606, 0]
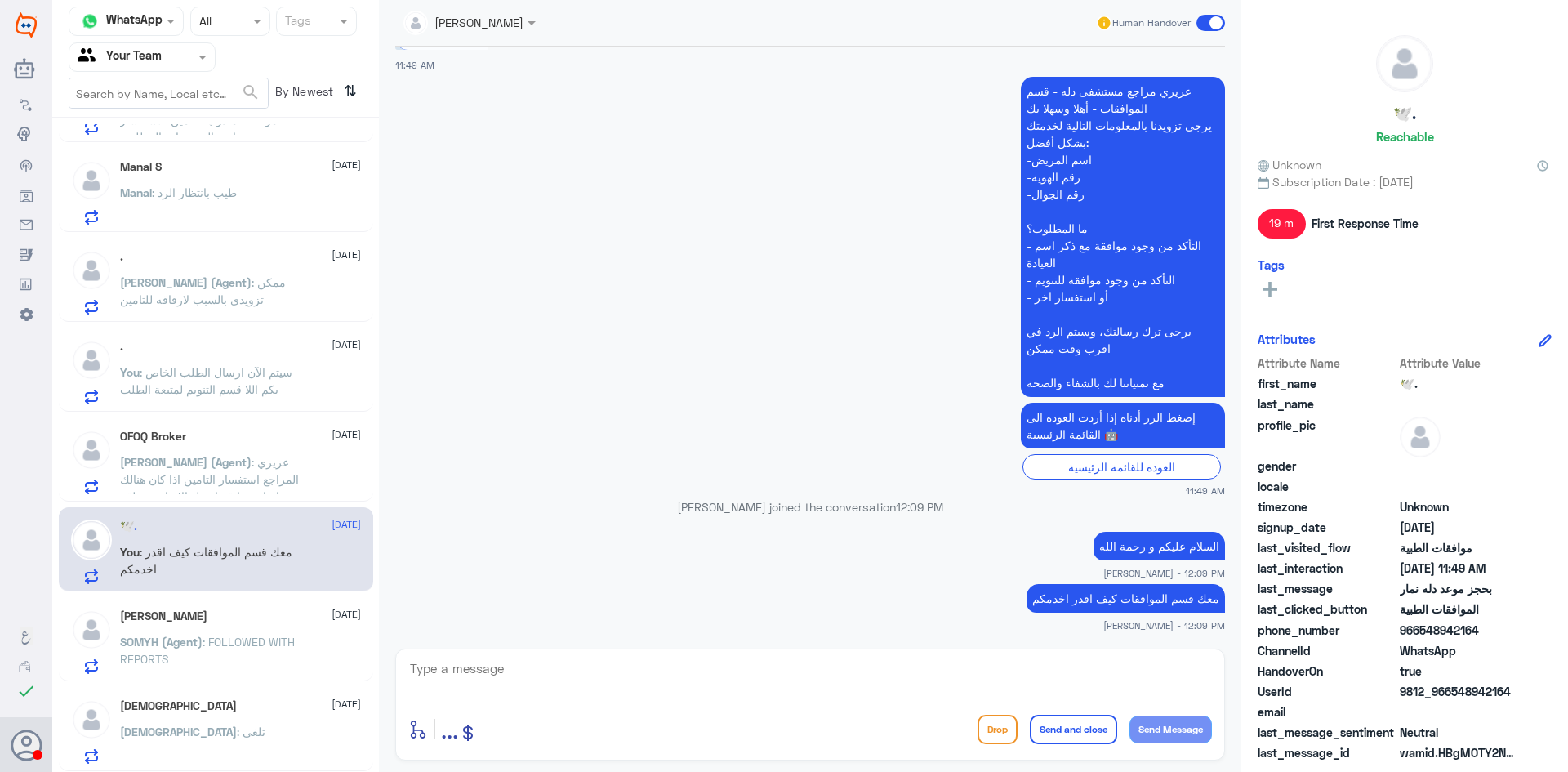
click at [221, 487] on p "[PERSON_NAME] (Agent) : عزيزي المراجع استفسار التامين اذا كان هنالك اصابة سابقة…" at bounding box center [212, 474] width 184 height 41
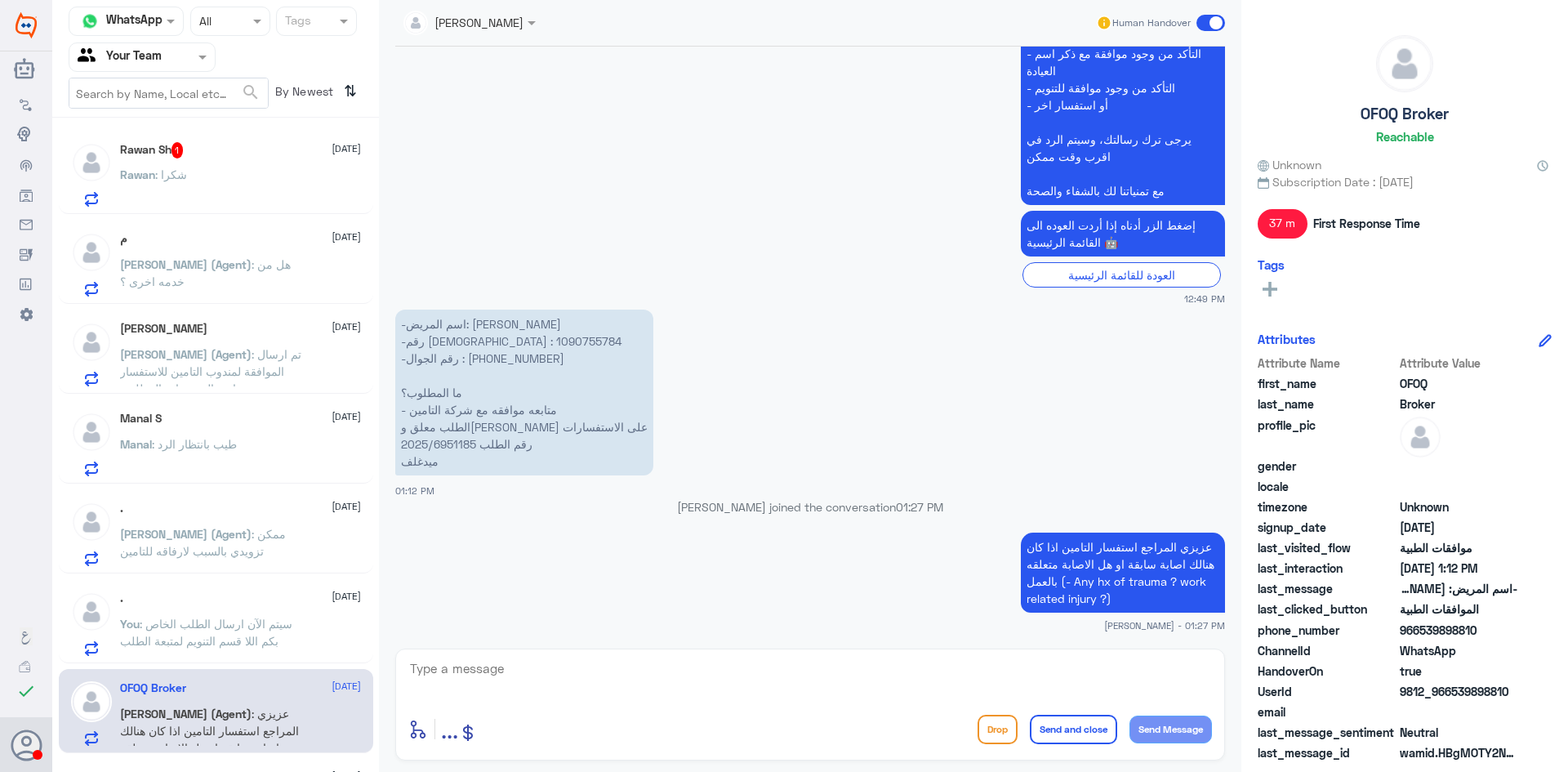
click at [219, 179] on div "Rawan : شكرا" at bounding box center [240, 188] width 241 height 37
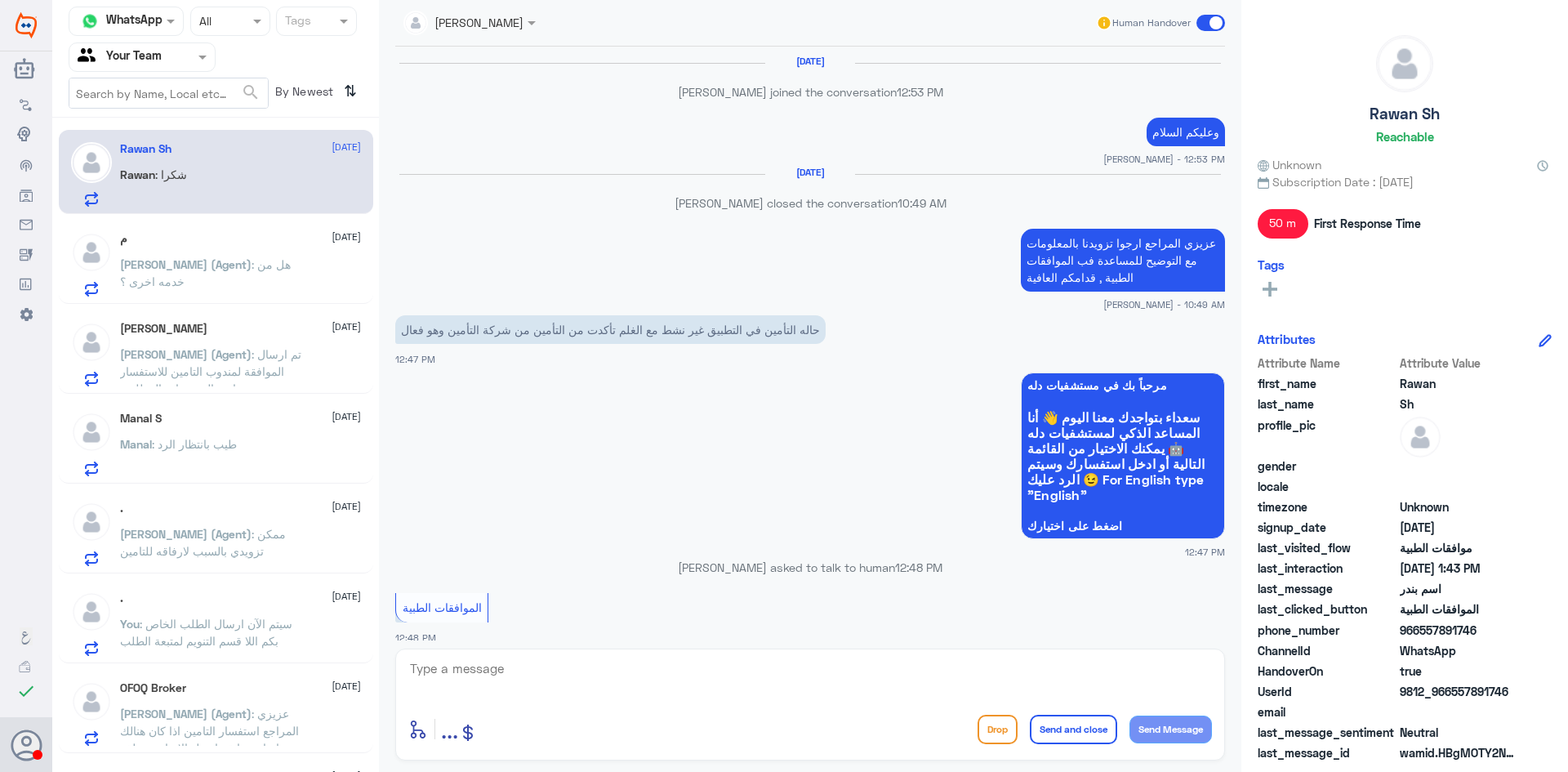
scroll to position [1011, 0]
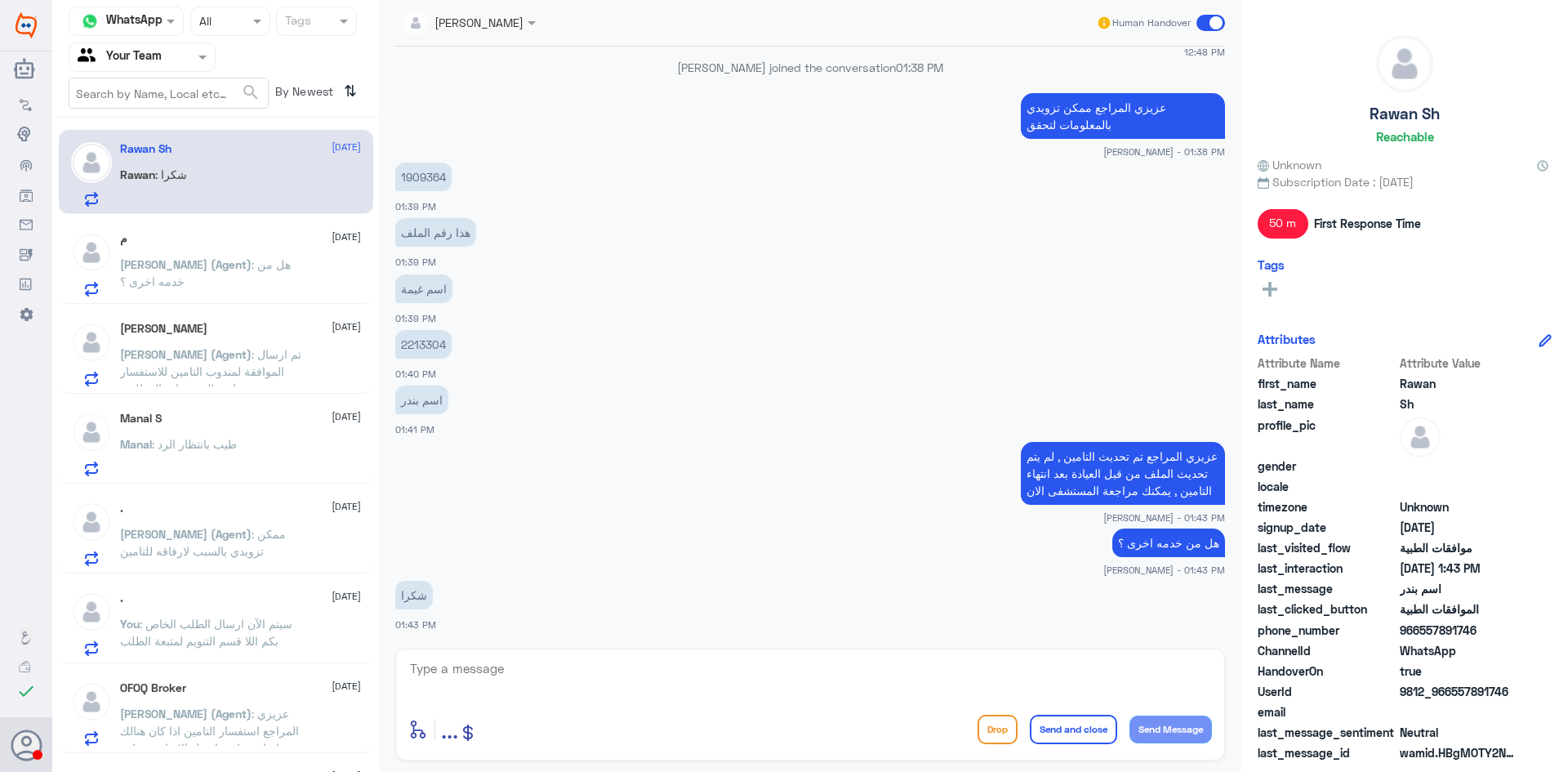
click at [234, 626] on span ": سيتم الآن ارسال الطلب الخاص بكم اللا قسم التنويم لمتبعة الطلب" at bounding box center [206, 632] width 172 height 31
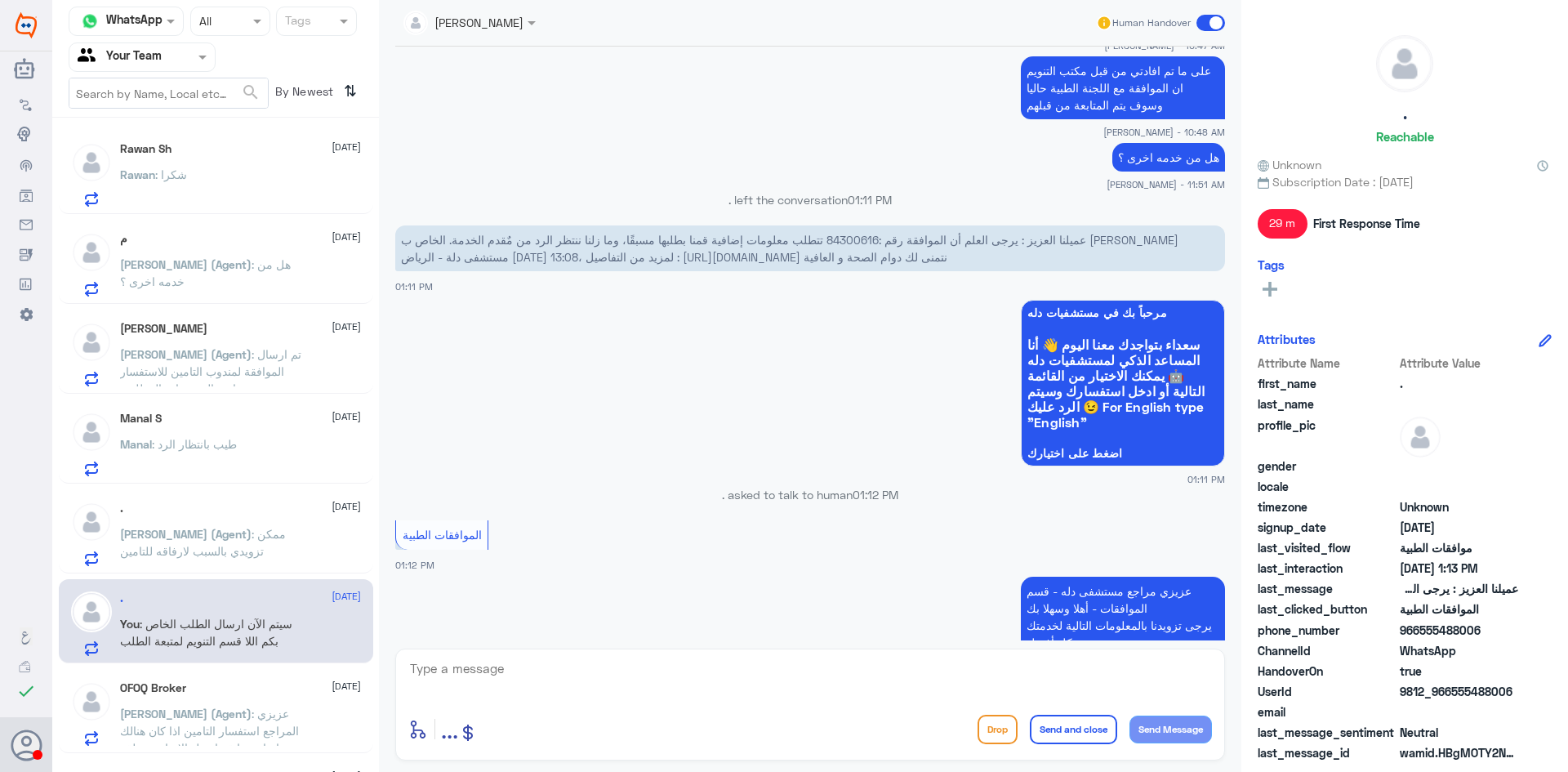
scroll to position [1639, 0]
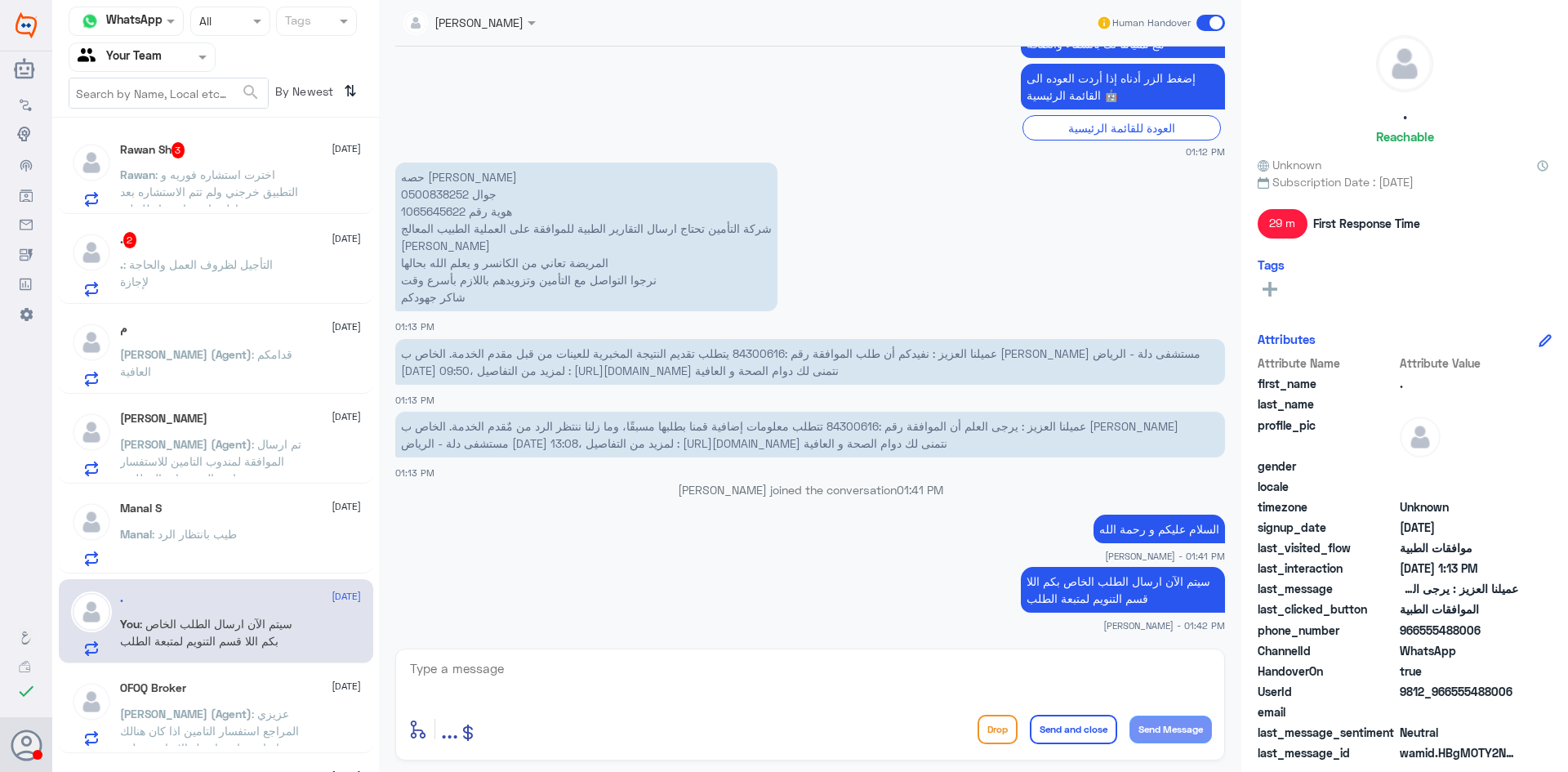
click at [246, 270] on span ": التأجيل لظروف العمل والحاجة لإجازة" at bounding box center [196, 272] width 153 height 31
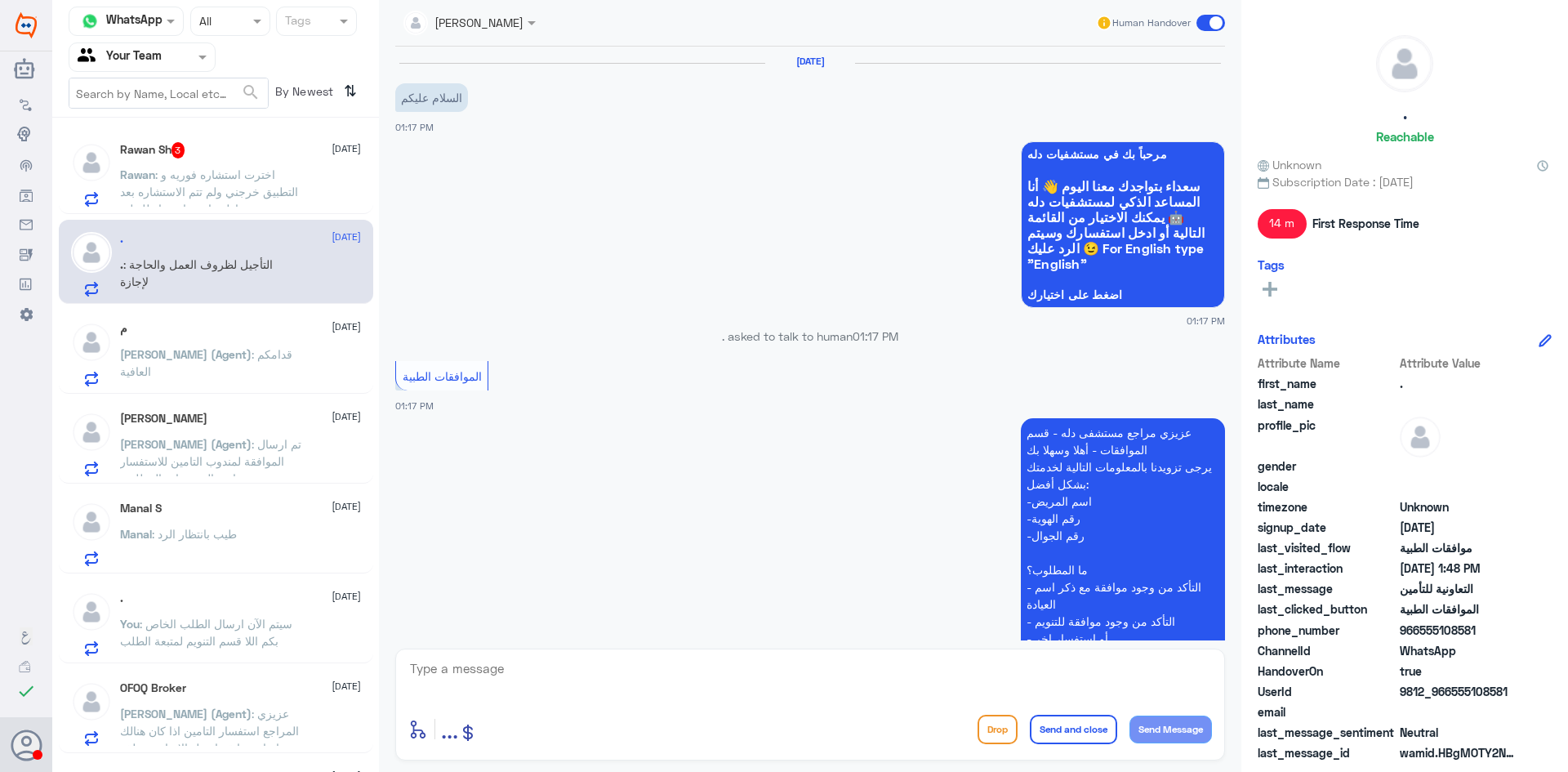
scroll to position [765, 0]
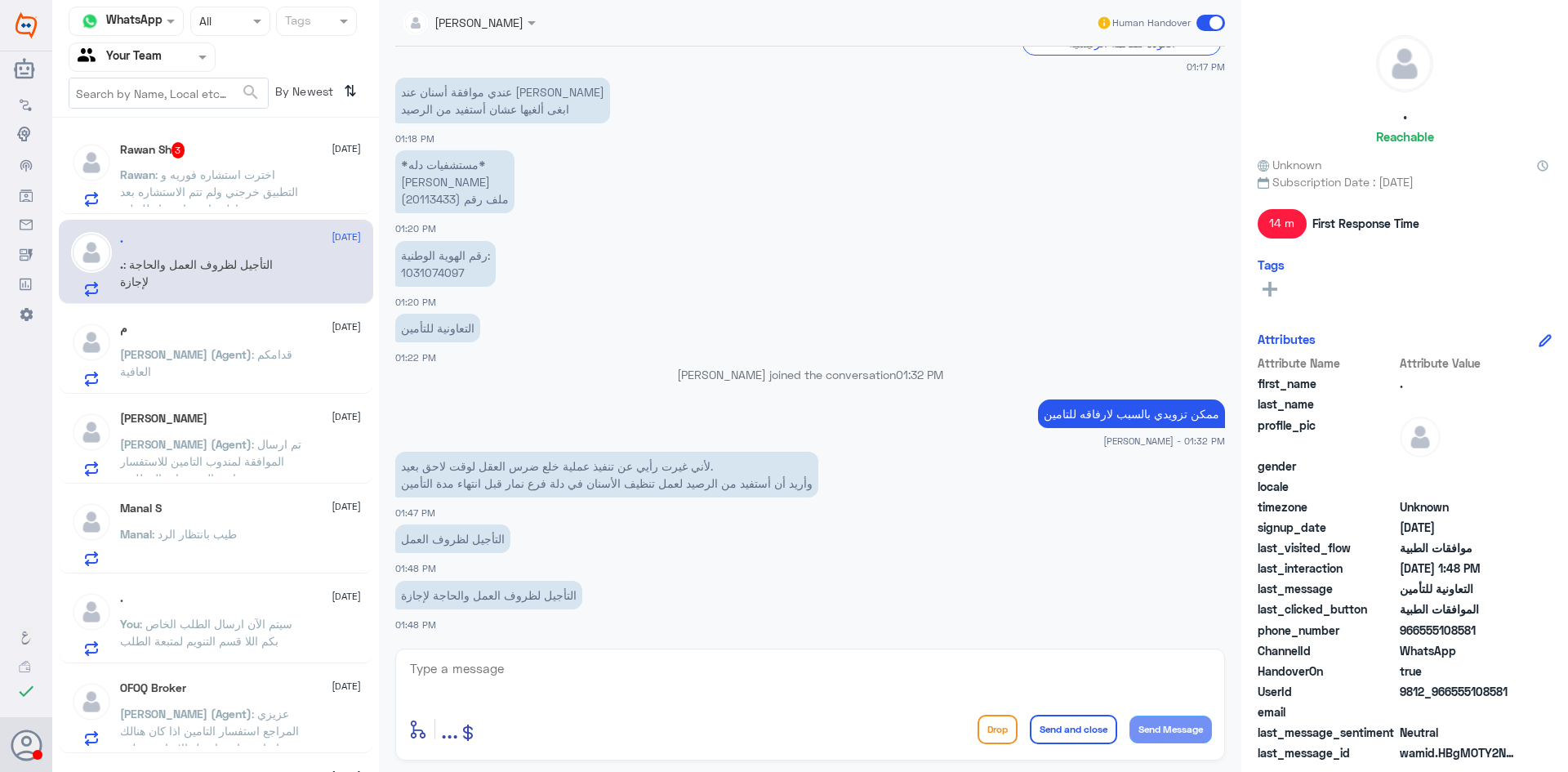
click at [194, 172] on span ": اخترت استشاره فوريه و التطبيق خرجني ولم تتم الاستشاره بعد و حاولت ارجع اعيدها…" at bounding box center [208, 191] width 178 height 48
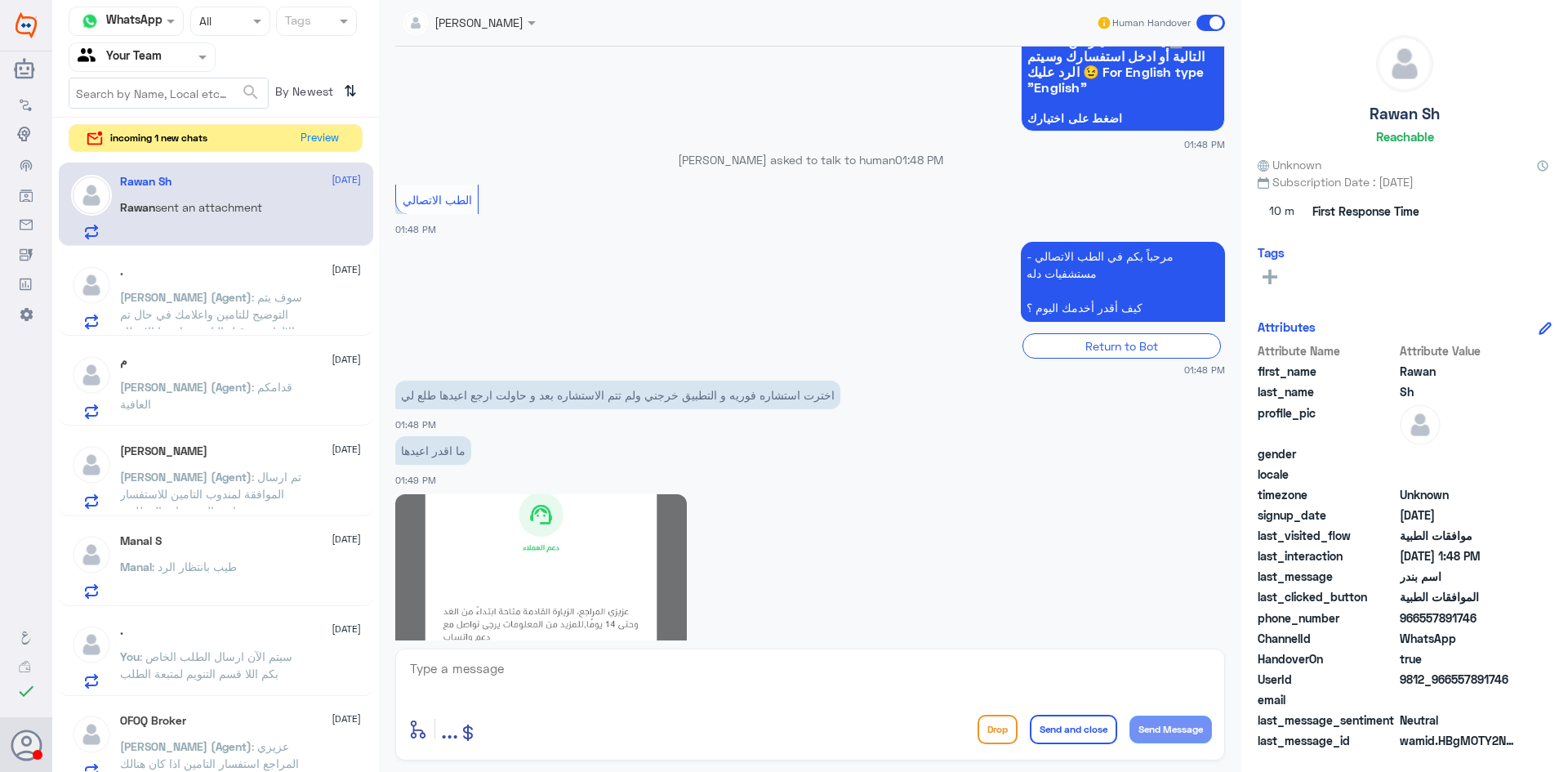
scroll to position [1356, 0]
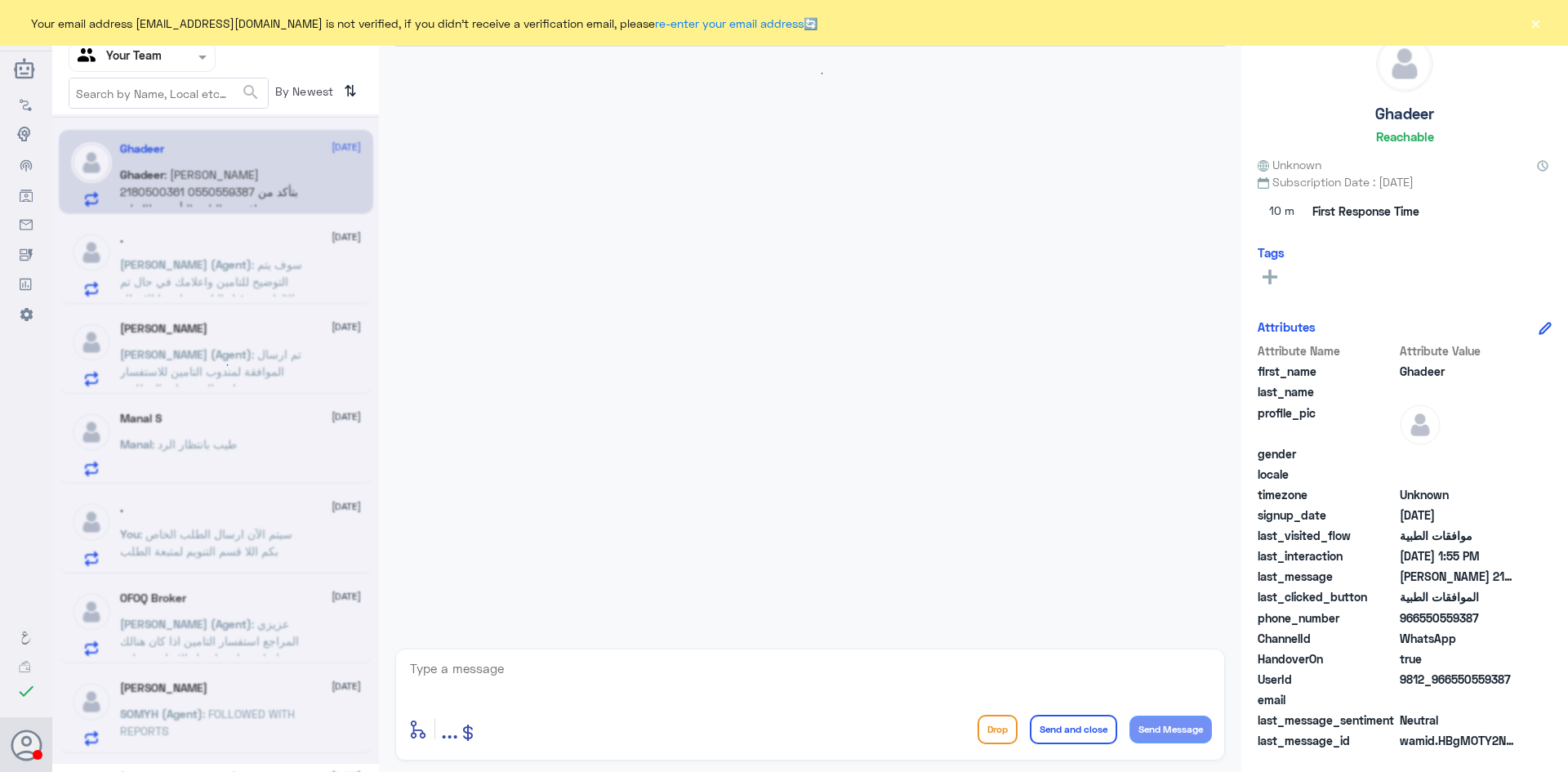
scroll to position [331, 0]
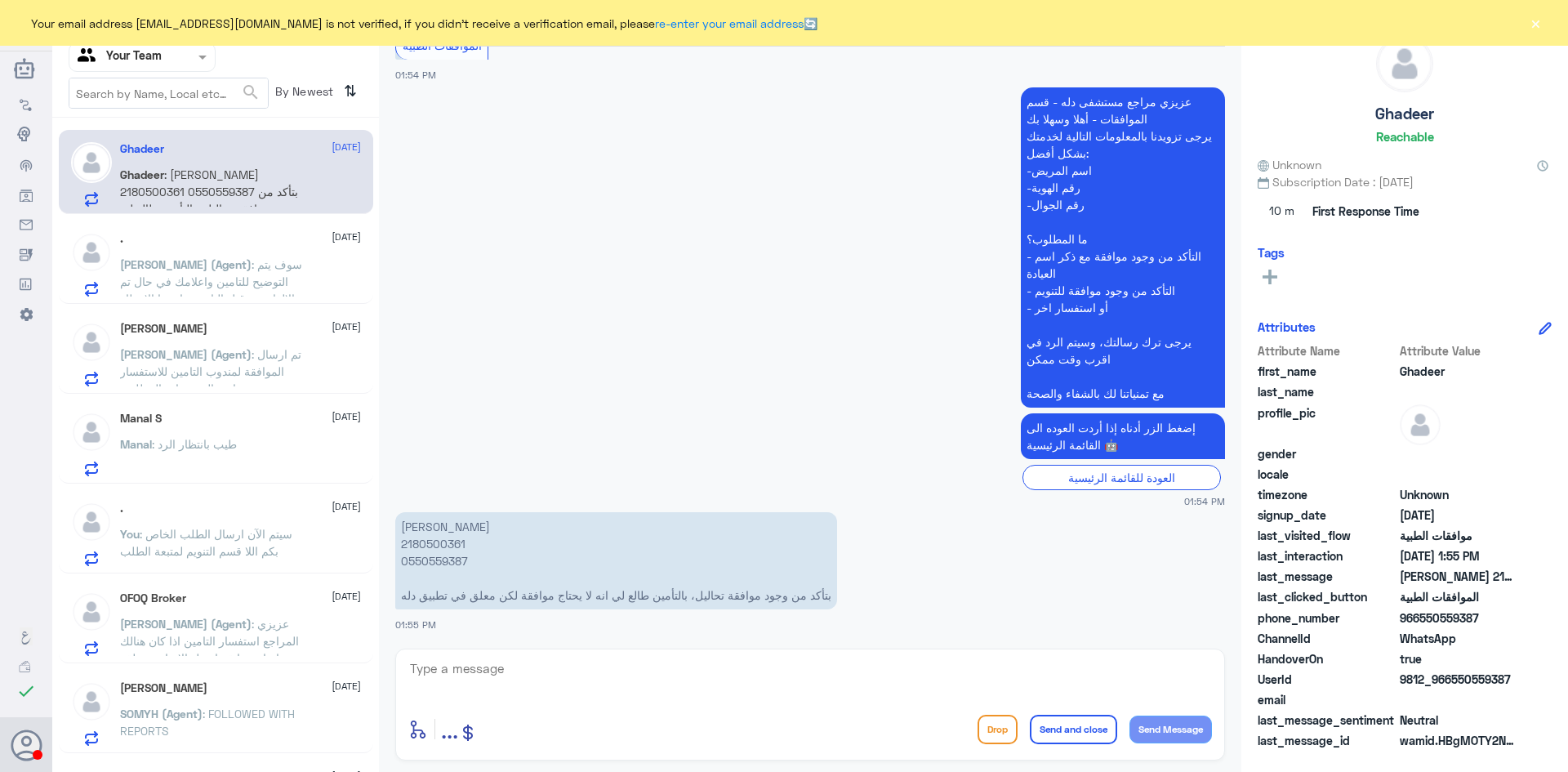
click at [436, 542] on p "غدير العريفي 2180500361 0550559387 بتأكد من وجود موافقة تحاليل، بالتأمين طالع ل…" at bounding box center [616, 560] width 442 height 97
copy p "2180500361"
click at [157, 277] on span ": سوف يتم التوضيح للتامين واعلامك في حال تم الالغاء من قبل التامين , ارجوا الان…" at bounding box center [211, 281] width 182 height 48
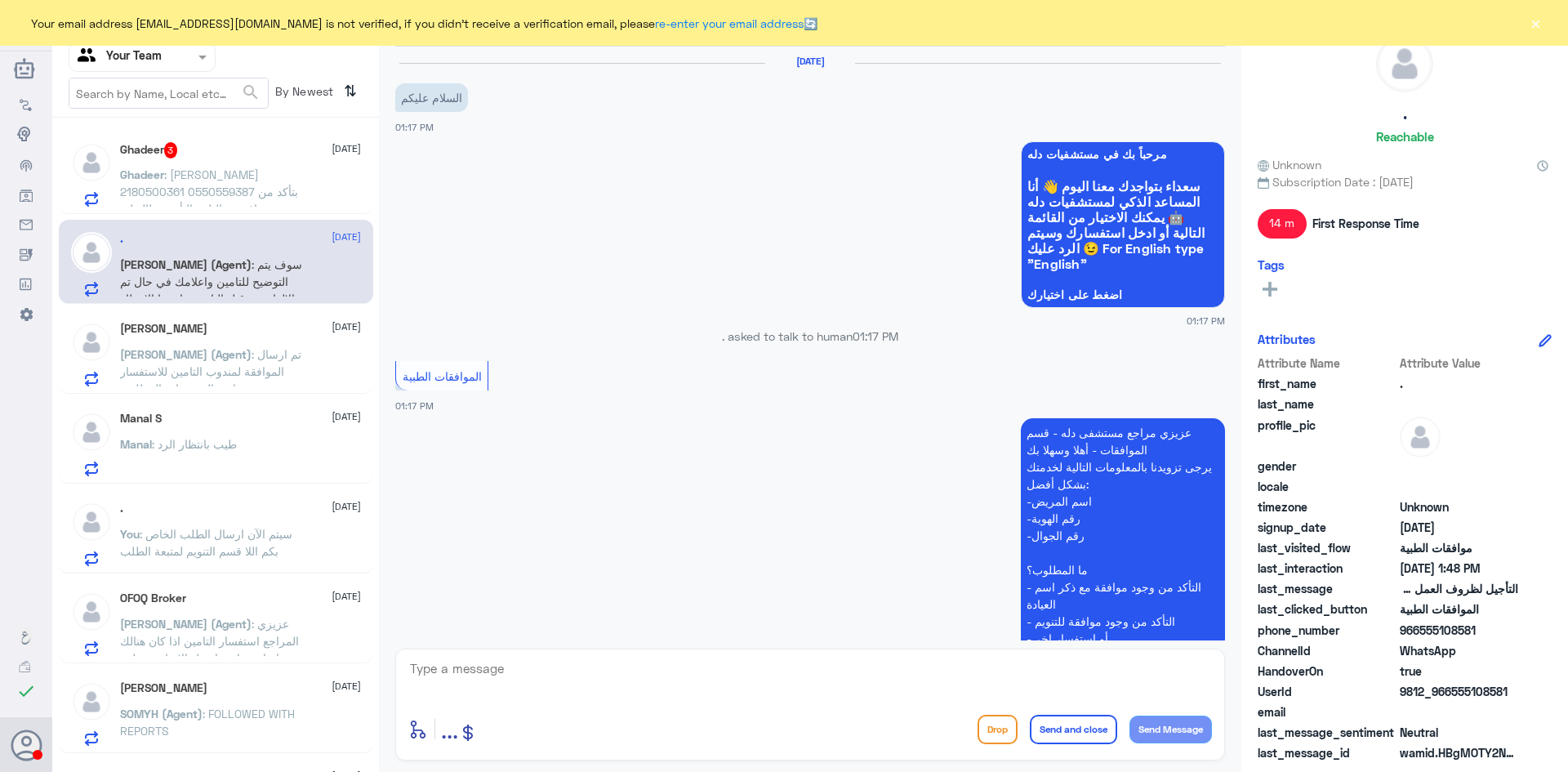
scroll to position [852, 0]
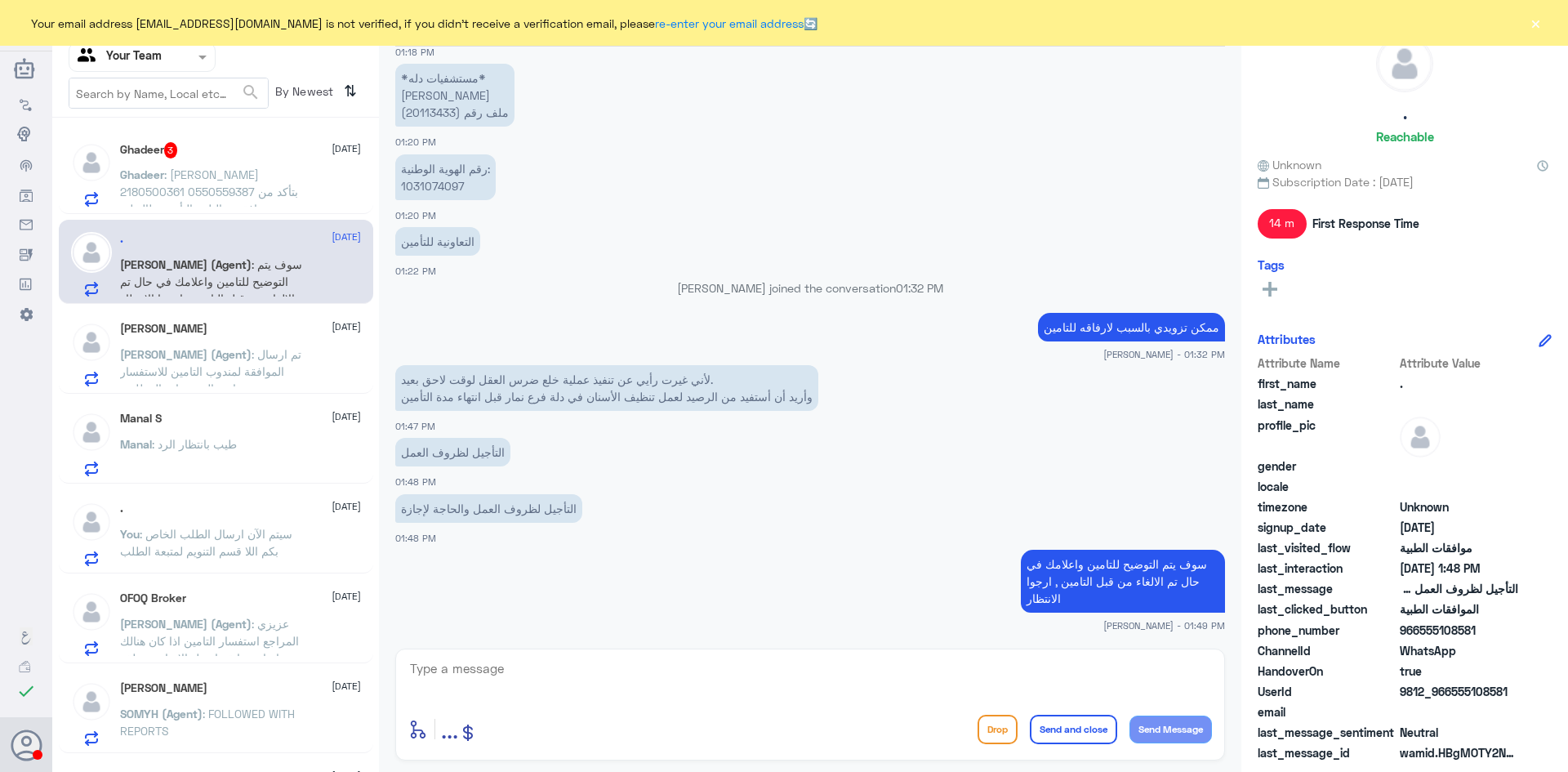
click at [197, 164] on div "Ghadeer 3 15 September Ghadeer : غدير العريفي 2180500361 0550559387 بتأكد من وج…" at bounding box center [240, 174] width 241 height 65
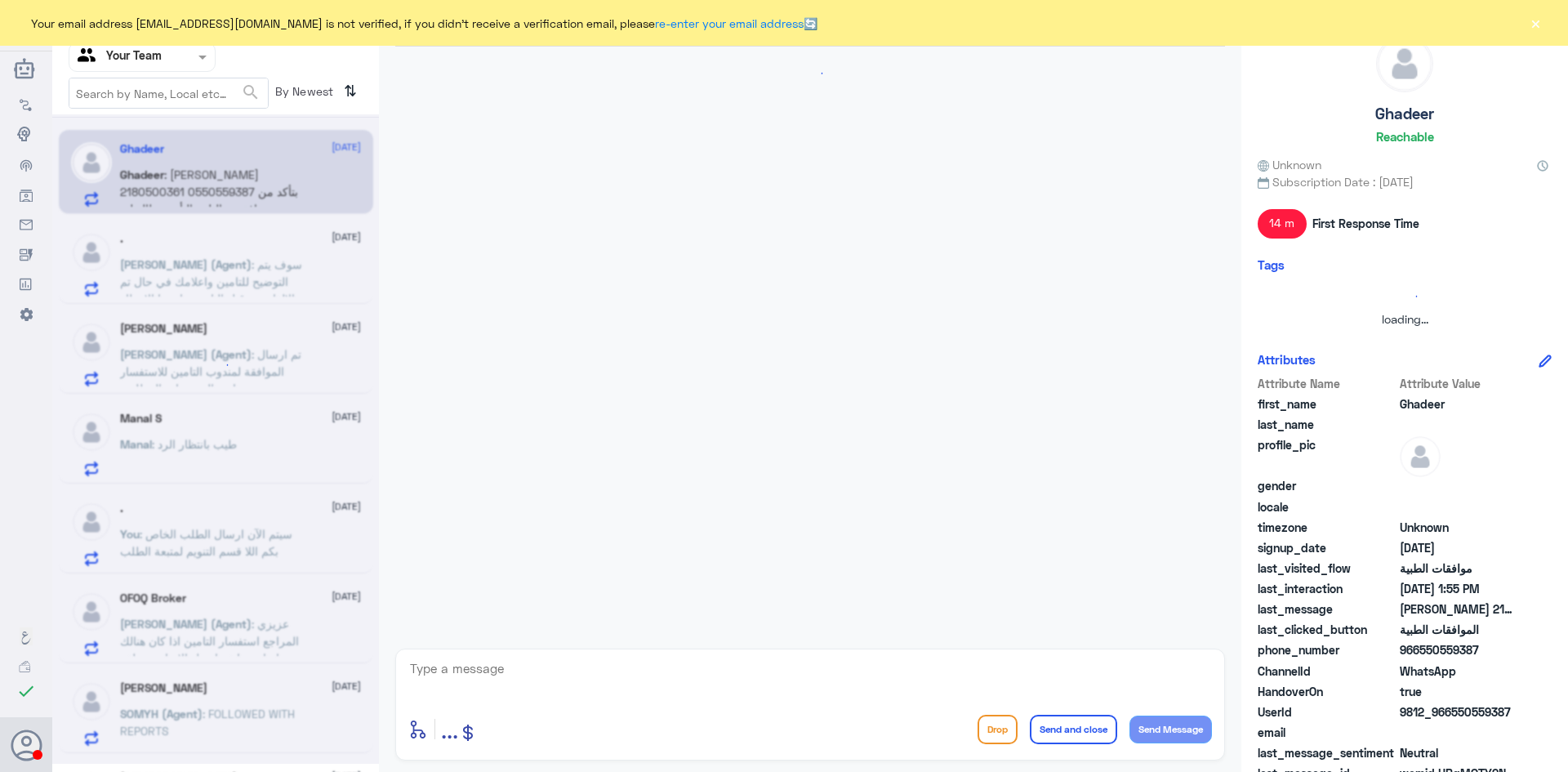
scroll to position [331, 0]
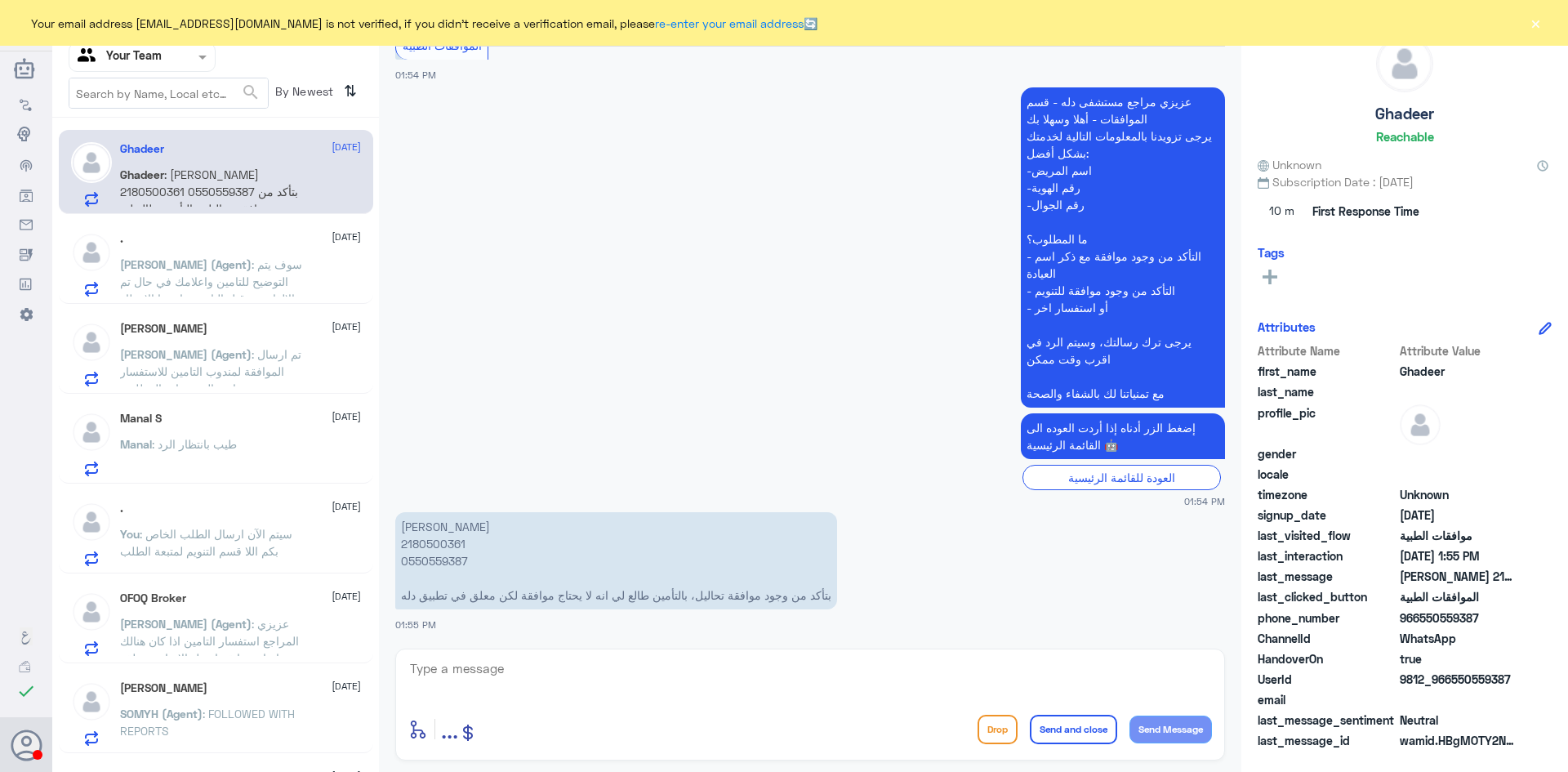
click at [458, 544] on p "غدير العريفي 2180500361 0550559387 بتأكد من وجود موافقة تحاليل، بالتأمين طالع ل…" at bounding box center [616, 560] width 442 height 97
copy p "2180500361"
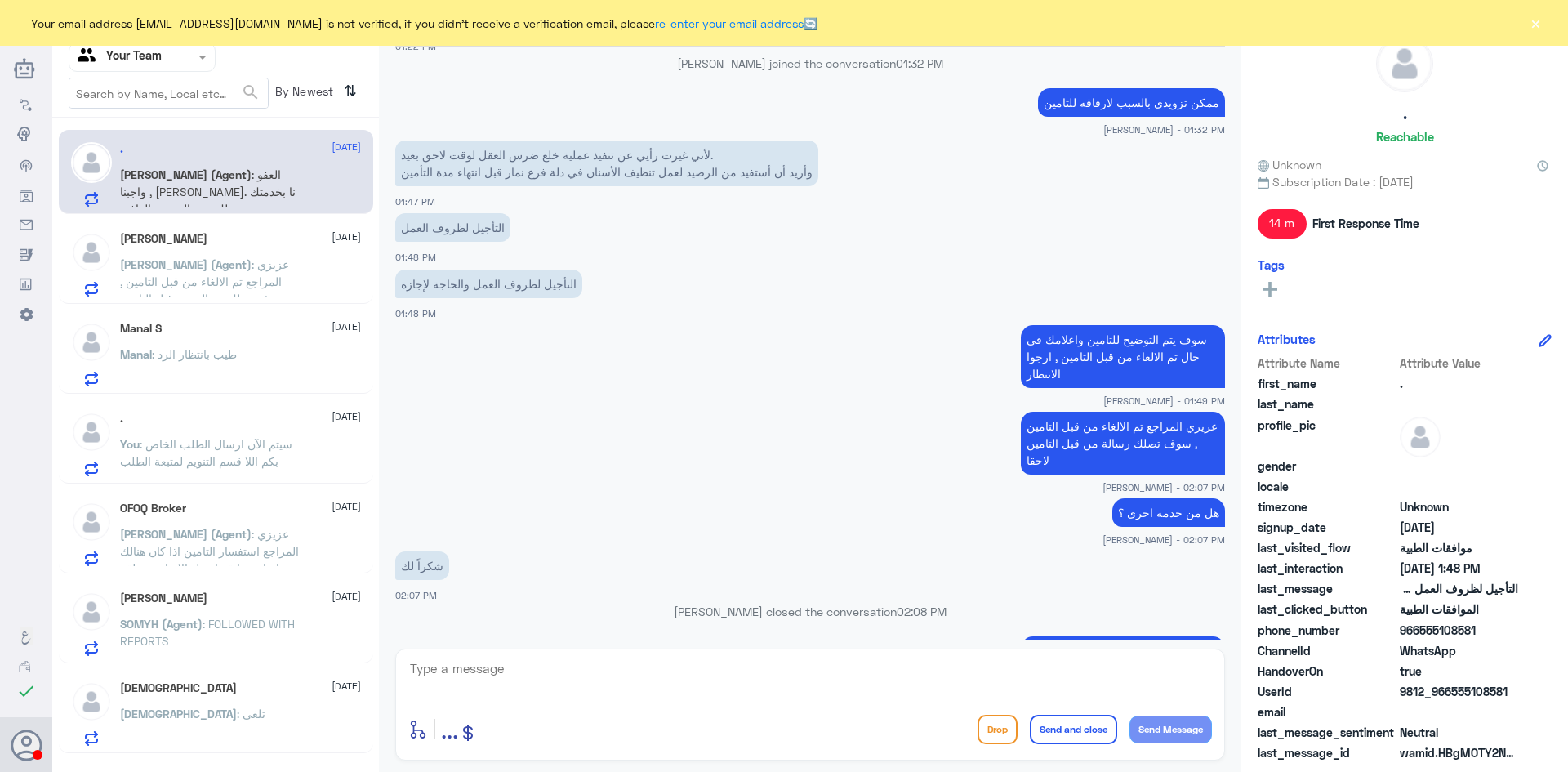
scroll to position [1146, 0]
